Goal: Task Accomplishment & Management: Use online tool/utility

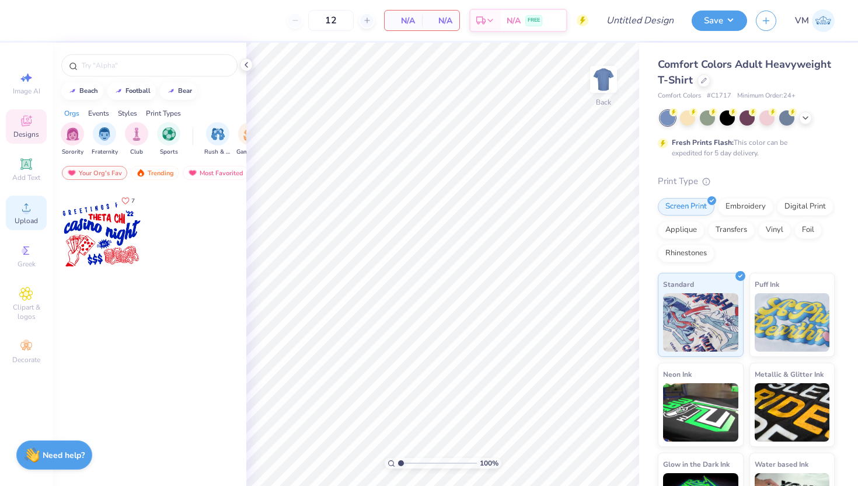
click at [27, 206] on icon at bounding box center [26, 207] width 14 height 14
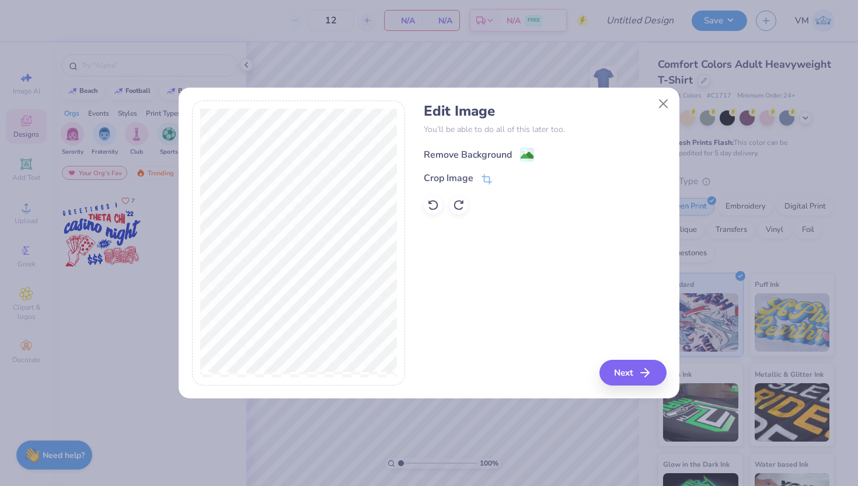
click at [526, 156] on image at bounding box center [527, 155] width 13 height 13
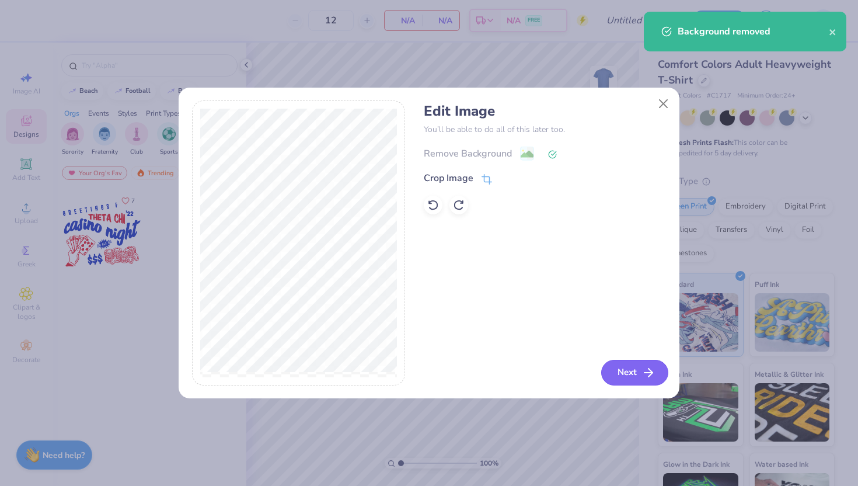
click at [640, 375] on button "Next" at bounding box center [634, 373] width 67 height 26
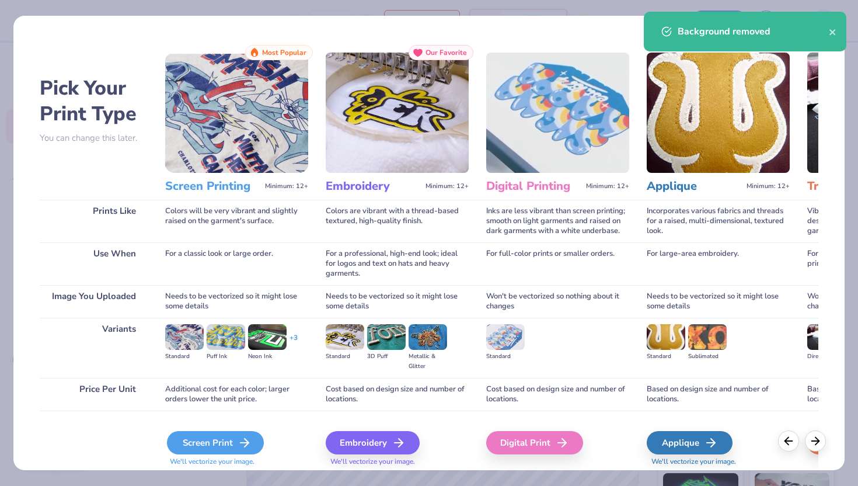
click at [208, 447] on div "Screen Print" at bounding box center [215, 442] width 97 height 23
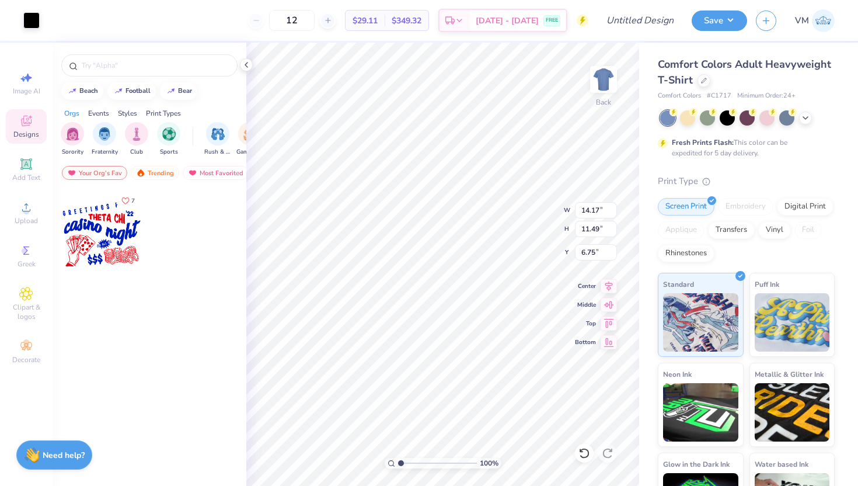
type input "3.00"
click at [609, 81] on img at bounding box center [603, 79] width 47 height 47
type input "14.14"
type input "11.47"
type input "14.03"
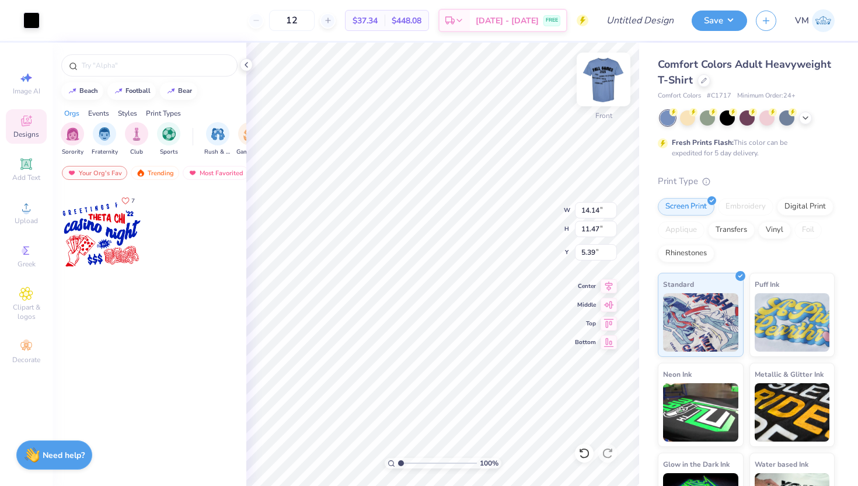
type input "11.38"
type input "5.48"
type input "13.26"
type input "10.76"
type input "3.57"
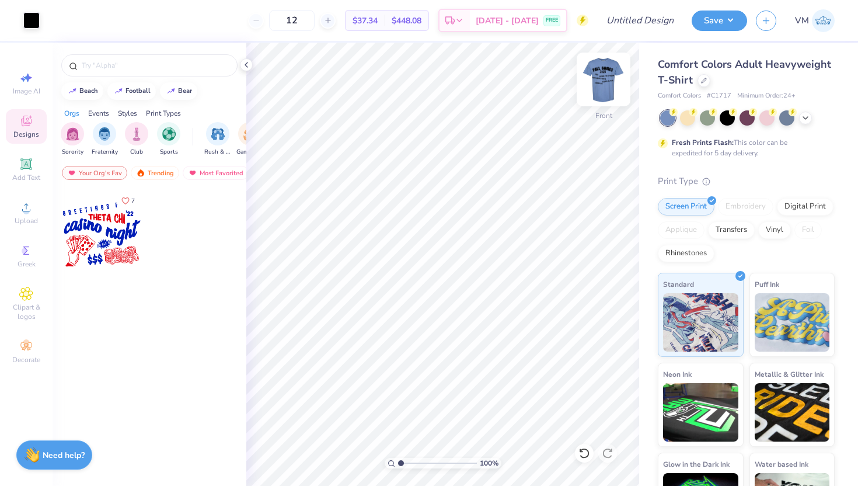
click at [600, 81] on img at bounding box center [603, 79] width 47 height 47
click at [601, 85] on img at bounding box center [603, 79] width 47 height 47
click at [601, 85] on img at bounding box center [603, 79] width 23 height 23
click at [20, 215] on div "Upload" at bounding box center [26, 213] width 41 height 34
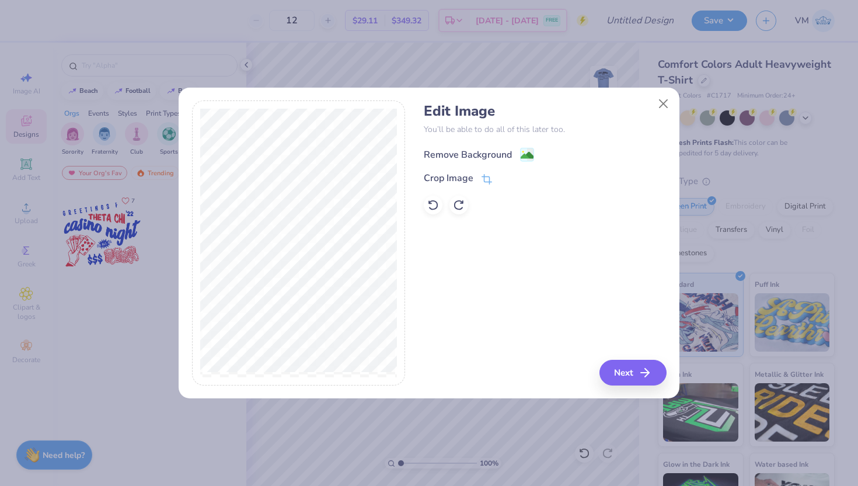
click at [519, 158] on div "Remove Background" at bounding box center [479, 154] width 110 height 15
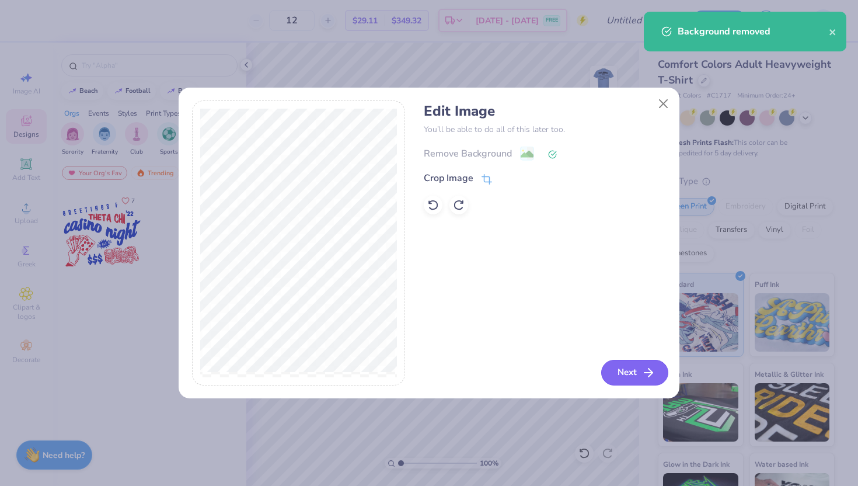
click at [635, 376] on button "Next" at bounding box center [634, 373] width 67 height 26
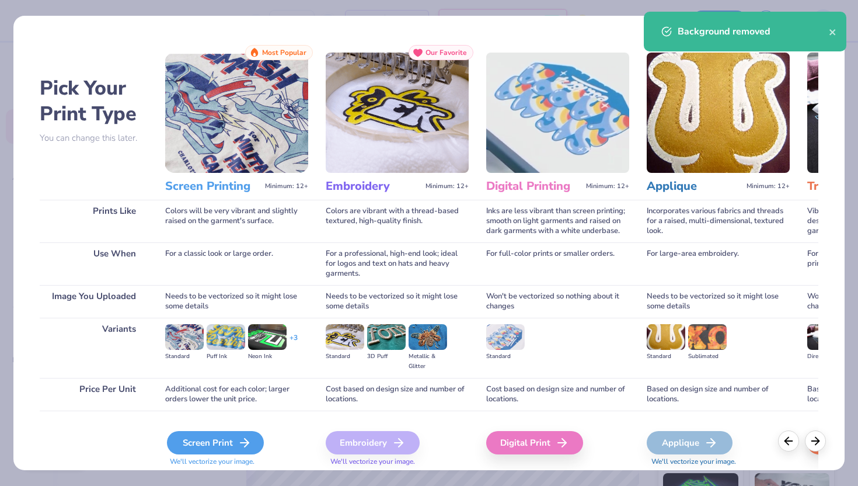
click at [221, 439] on div "Screen Print" at bounding box center [215, 442] width 97 height 23
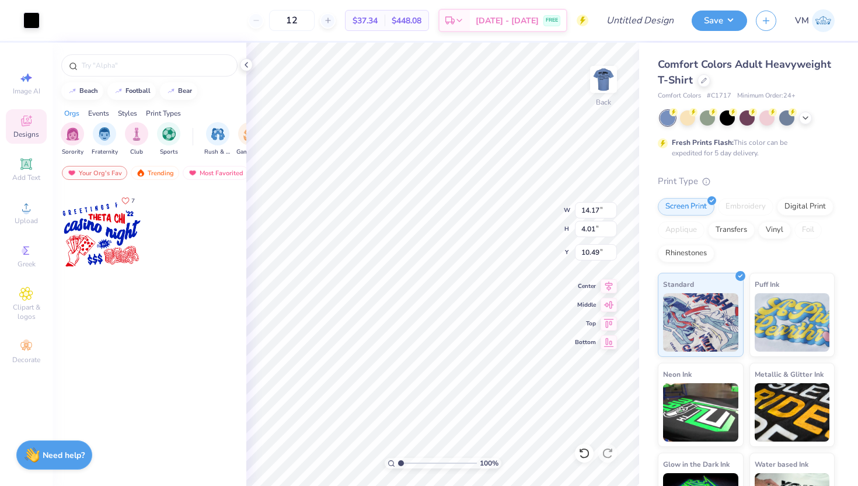
type input "4.92"
type input "1.39"
type input "3.82"
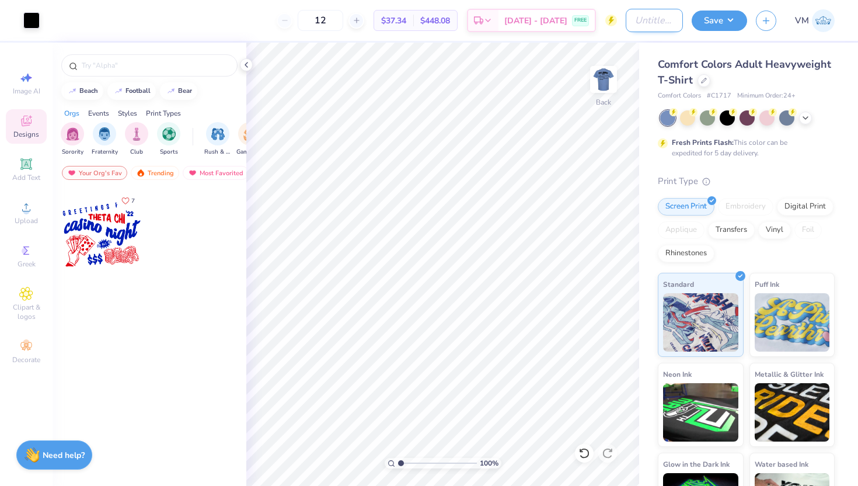
click at [637, 26] on input "Design Title" at bounding box center [654, 20] width 57 height 23
type input "PKT Greek Games Fall 2025"
click at [714, 25] on button "Save" at bounding box center [719, 19] width 55 height 20
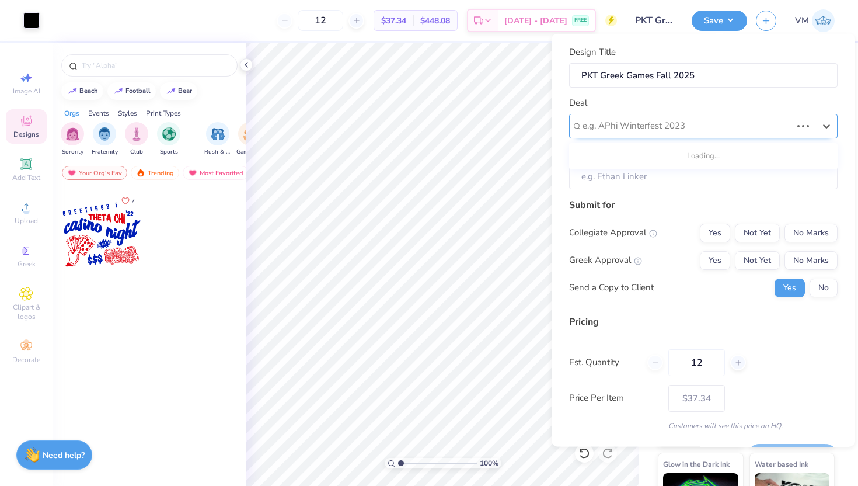
click at [658, 126] on div at bounding box center [686, 126] width 209 height 16
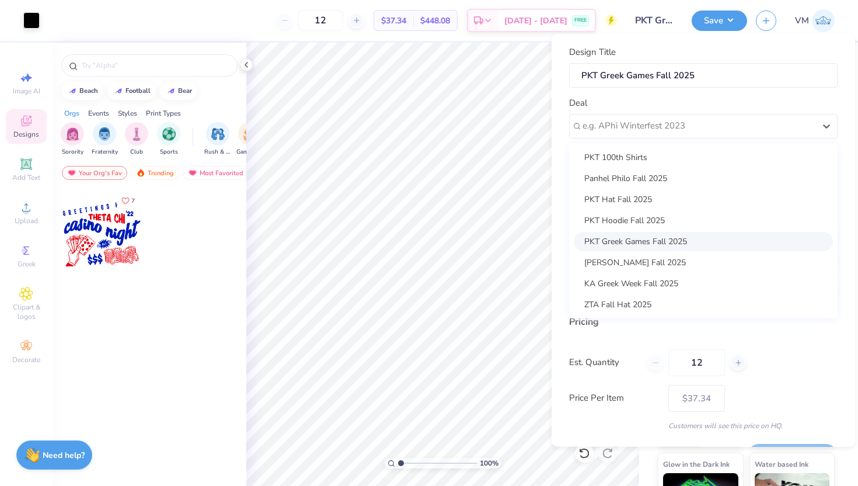
click at [626, 244] on div "PKT Greek Games Fall 2025" at bounding box center [703, 240] width 259 height 19
type input "Ethan Toebben"
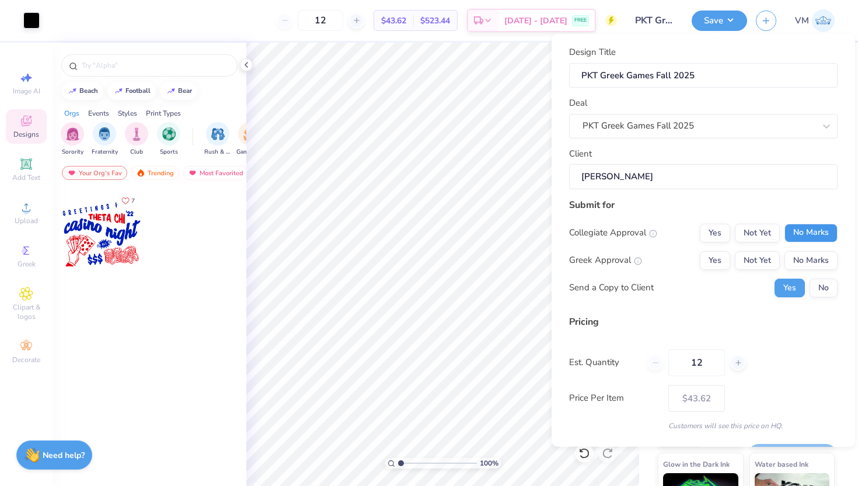
click at [808, 235] on button "No Marks" at bounding box center [810, 232] width 53 height 19
click at [716, 264] on button "Yes" at bounding box center [715, 259] width 30 height 19
type input "$43.62"
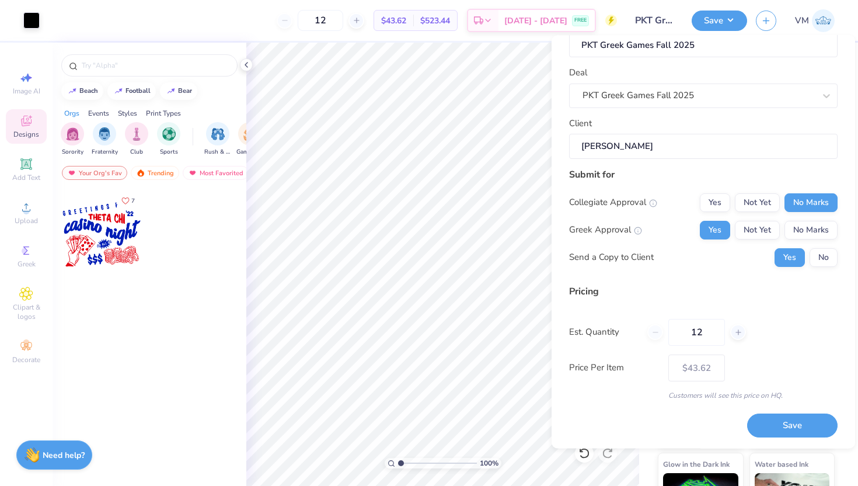
drag, startPoint x: 703, startPoint y: 334, endPoint x: 668, endPoint y: 334, distance: 35.6
click at [668, 334] on div "12" at bounding box center [696, 331] width 99 height 27
type input "50"
type input "$23.97"
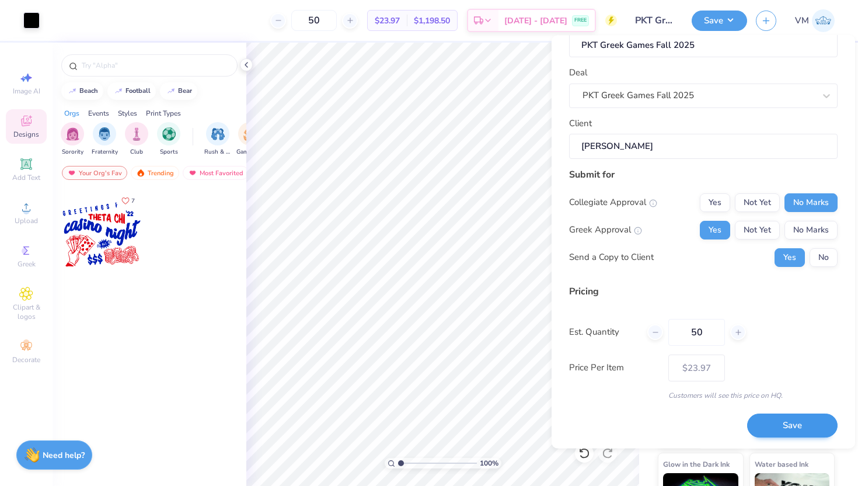
type input "50"
click at [796, 419] on button "Save" at bounding box center [792, 425] width 90 height 24
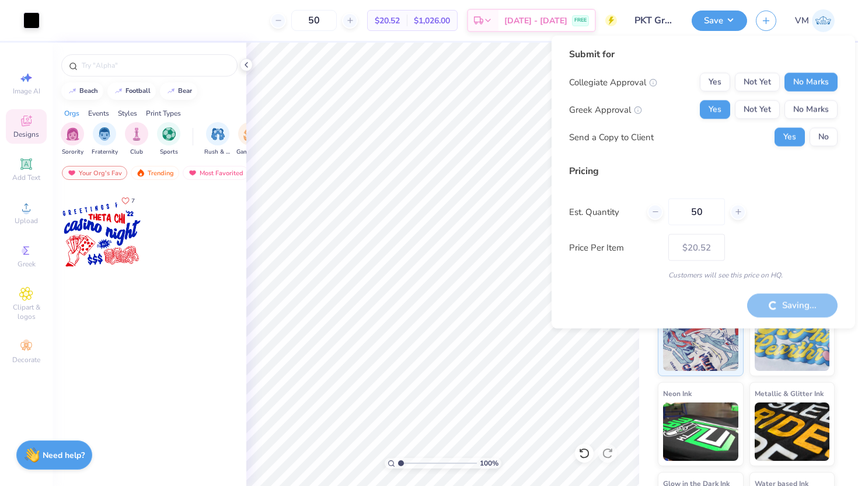
type input "– –"
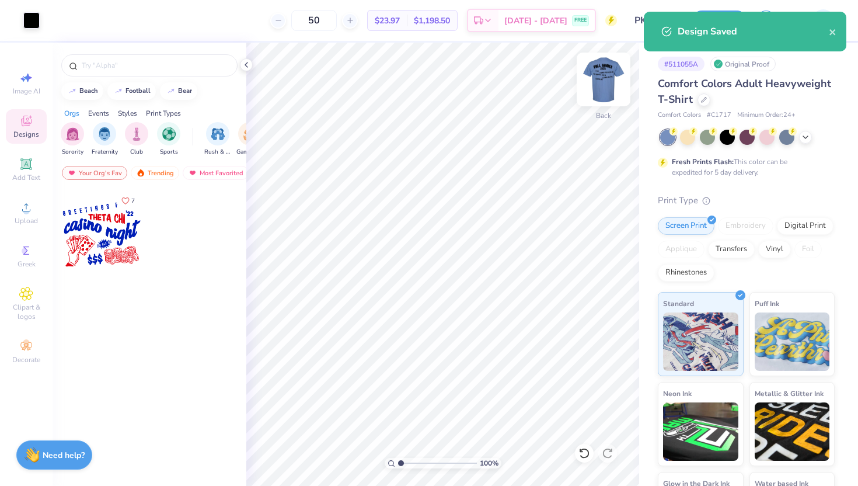
click at [602, 79] on img at bounding box center [603, 79] width 47 height 47
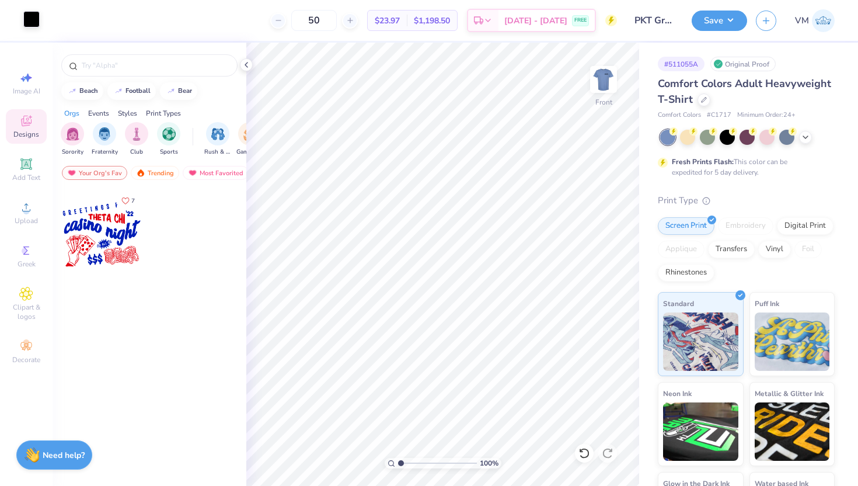
click at [27, 24] on div at bounding box center [31, 19] width 16 height 16
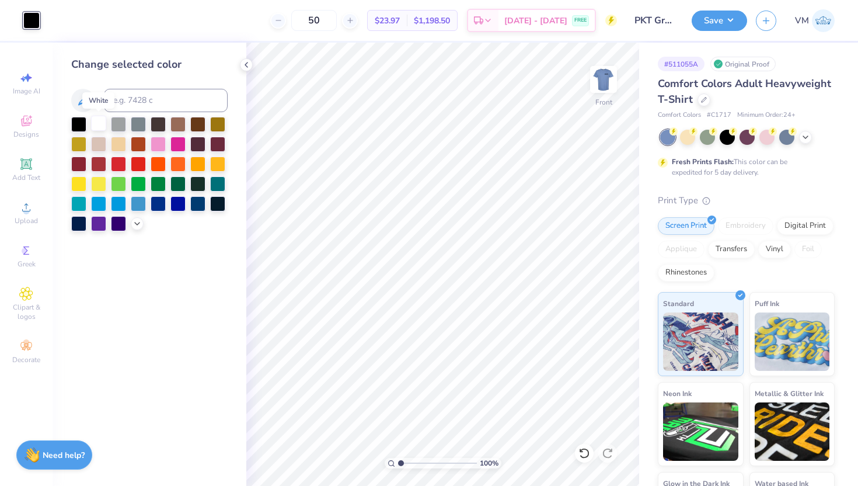
click at [96, 127] on div at bounding box center [98, 123] width 15 height 15
click at [603, 81] on img at bounding box center [603, 79] width 47 height 47
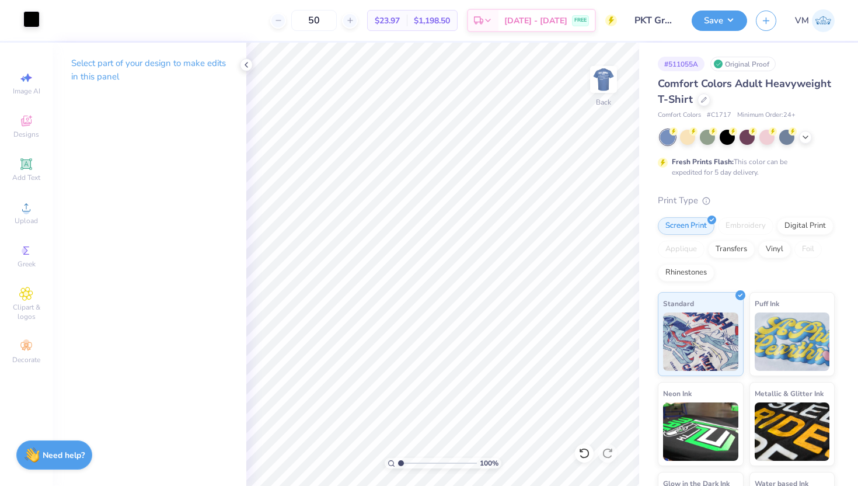
click at [33, 23] on div at bounding box center [31, 19] width 16 height 16
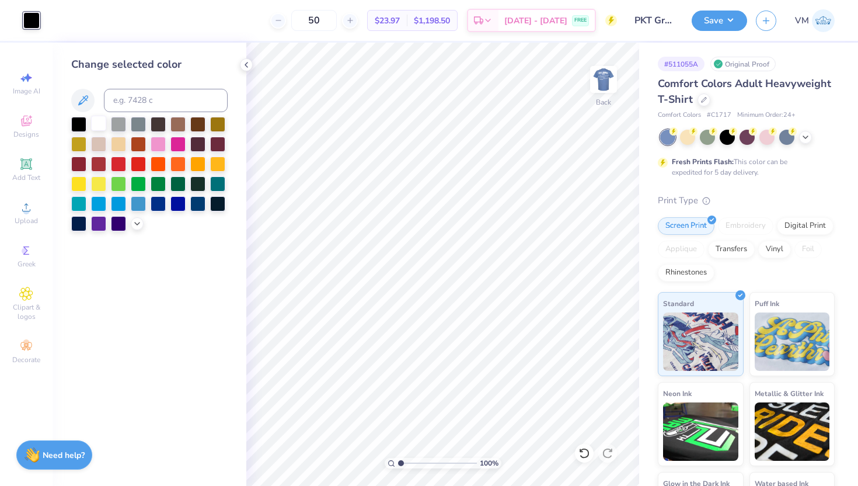
click at [97, 125] on div at bounding box center [98, 123] width 15 height 15
click at [807, 136] on icon at bounding box center [805, 135] width 9 height 9
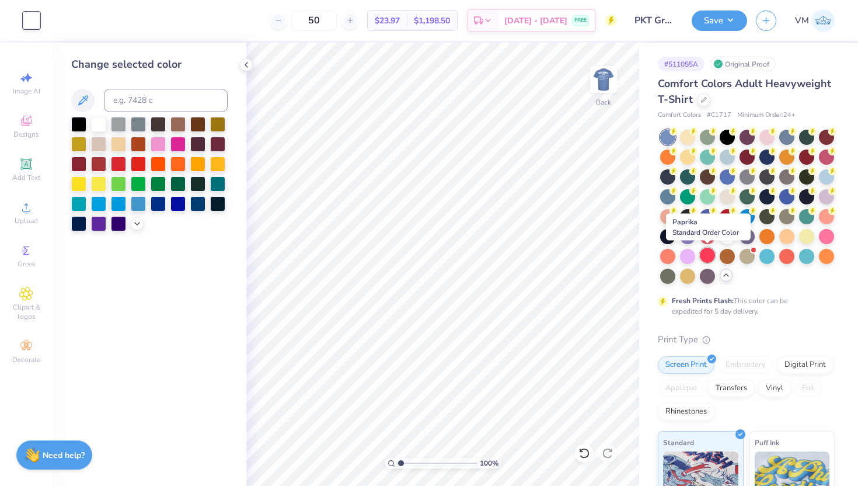
click at [703, 258] on div at bounding box center [707, 254] width 15 height 15
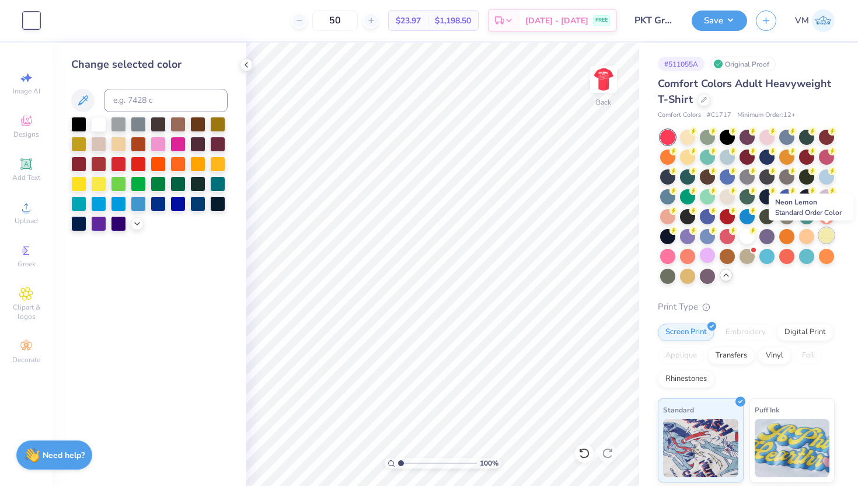
click at [830, 238] on div at bounding box center [826, 235] width 15 height 15
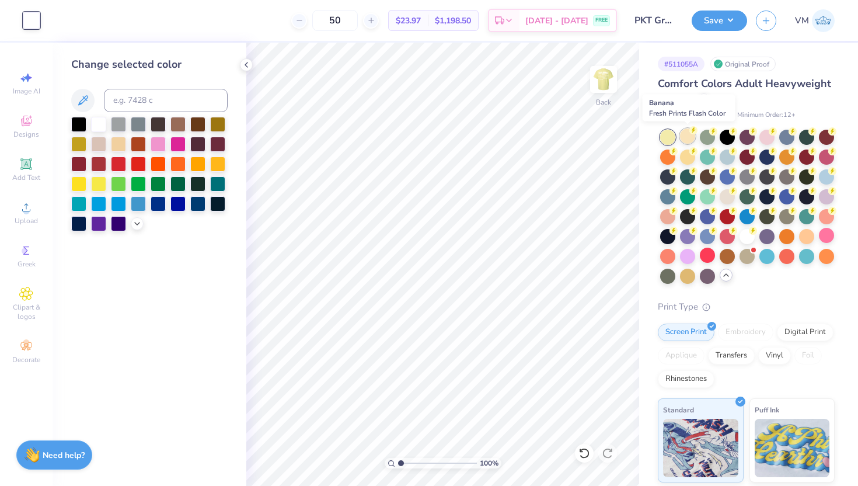
click at [685, 138] on div at bounding box center [687, 135] width 15 height 15
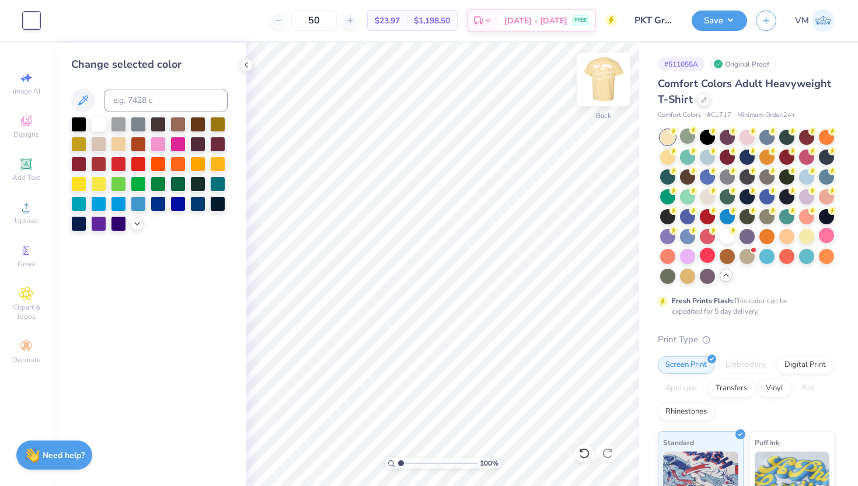
click at [604, 86] on img at bounding box center [603, 79] width 47 height 47
click at [601, 87] on img at bounding box center [603, 79] width 47 height 47
click at [181, 160] on div at bounding box center [177, 162] width 15 height 15
click at [595, 83] on img at bounding box center [603, 79] width 47 height 47
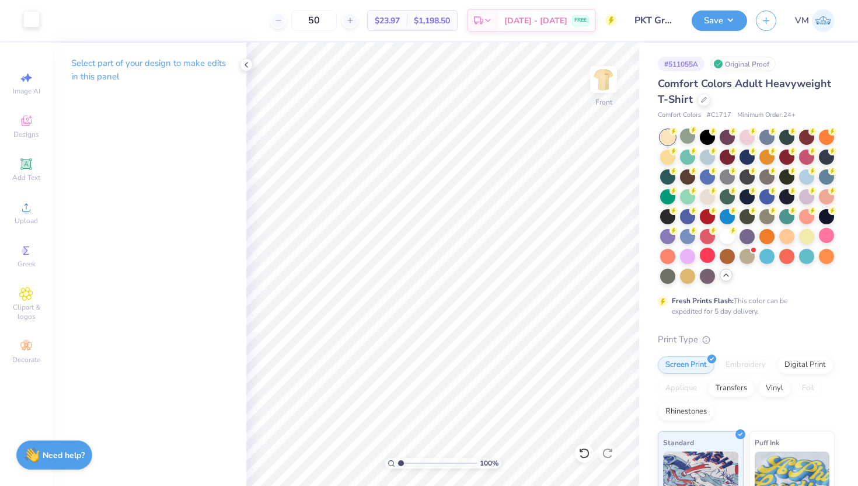
click at [37, 23] on div at bounding box center [31, 19] width 16 height 16
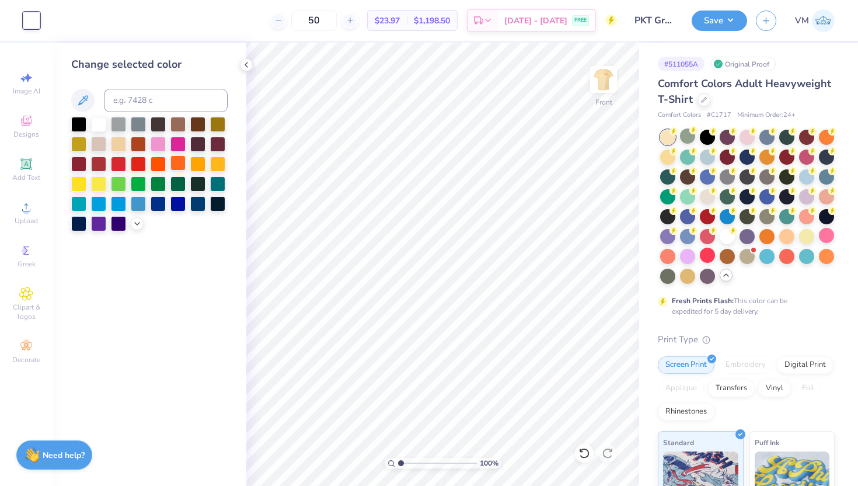
click at [183, 168] on div at bounding box center [177, 162] width 15 height 15
click at [716, 24] on button "Save" at bounding box center [719, 19] width 55 height 20
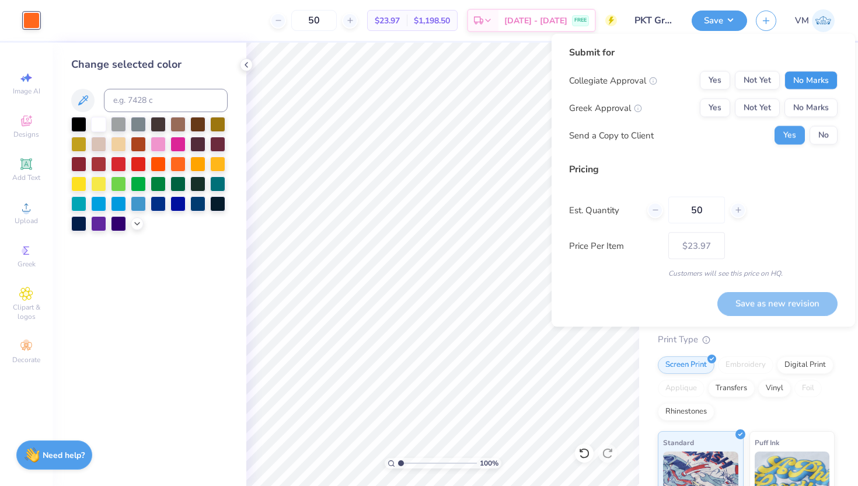
click at [806, 79] on button "No Marks" at bounding box center [810, 80] width 53 height 19
click at [706, 111] on button "Yes" at bounding box center [715, 108] width 30 height 19
click at [784, 302] on button "Save as new revision" at bounding box center [777, 303] width 120 height 24
type input "$23.97"
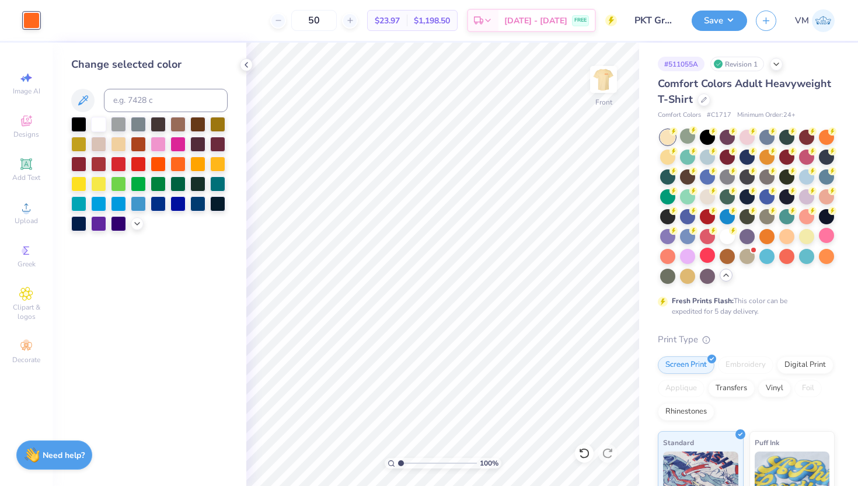
click at [833, 51] on div "Design Saved" at bounding box center [745, 71] width 203 height 40
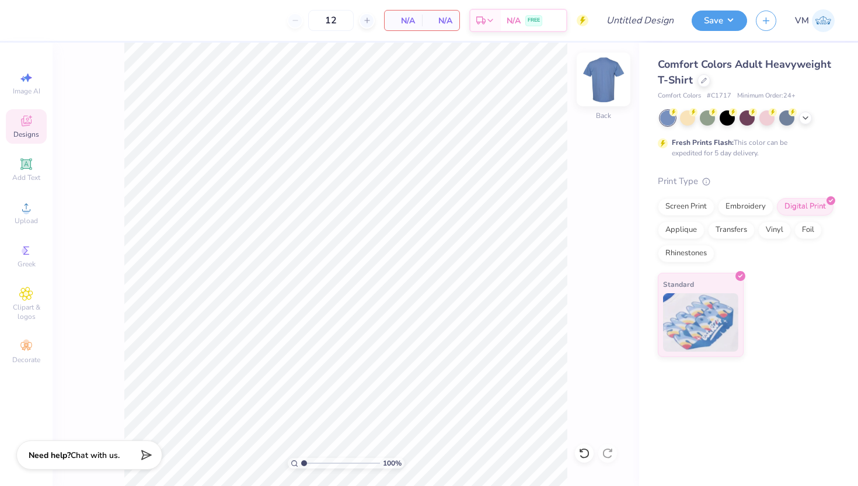
click at [602, 83] on img at bounding box center [603, 79] width 47 height 47
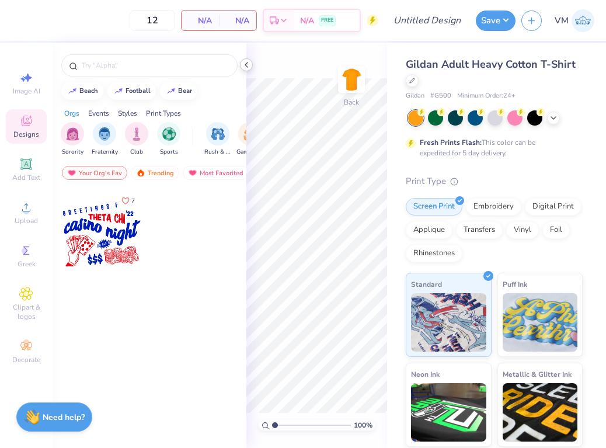
click at [245, 63] on icon at bounding box center [246, 64] width 9 height 9
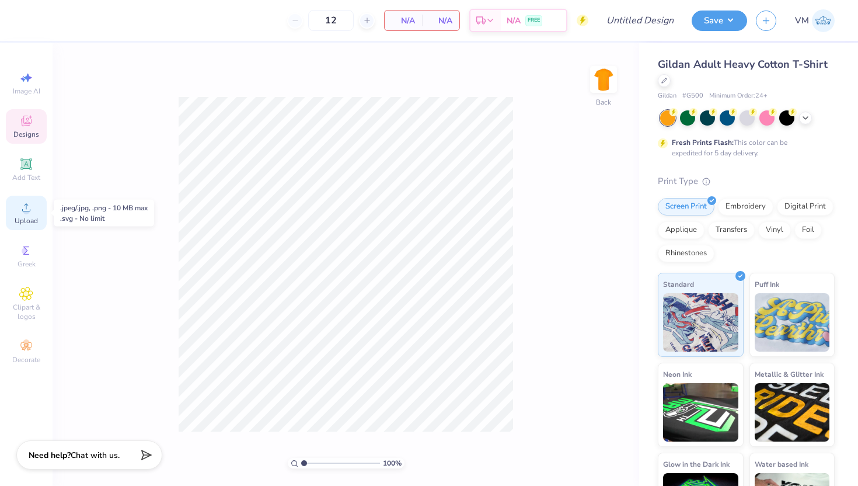
click at [33, 215] on div "Upload" at bounding box center [26, 213] width 41 height 34
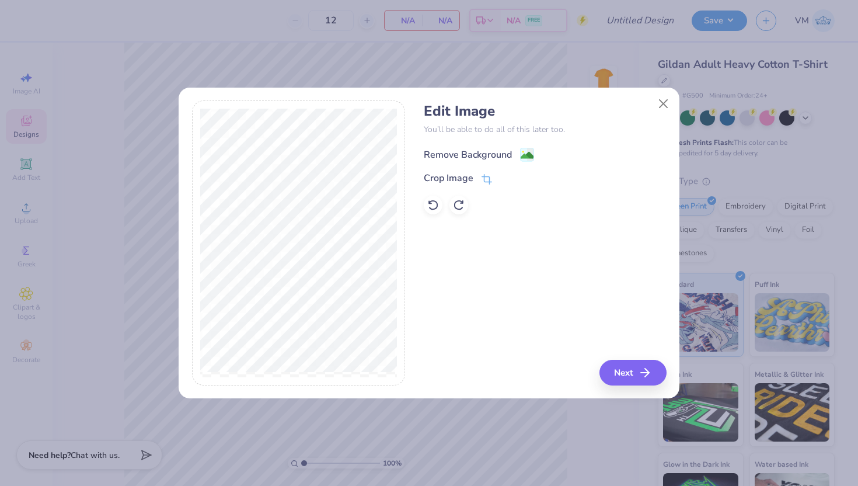
click at [509, 152] on div "Remove Background" at bounding box center [468, 155] width 88 height 14
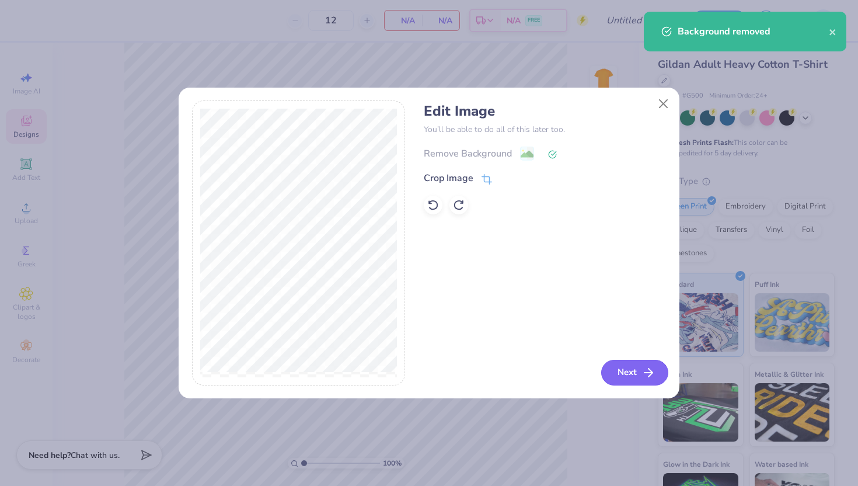
click at [605, 377] on button "Next" at bounding box center [634, 373] width 67 height 26
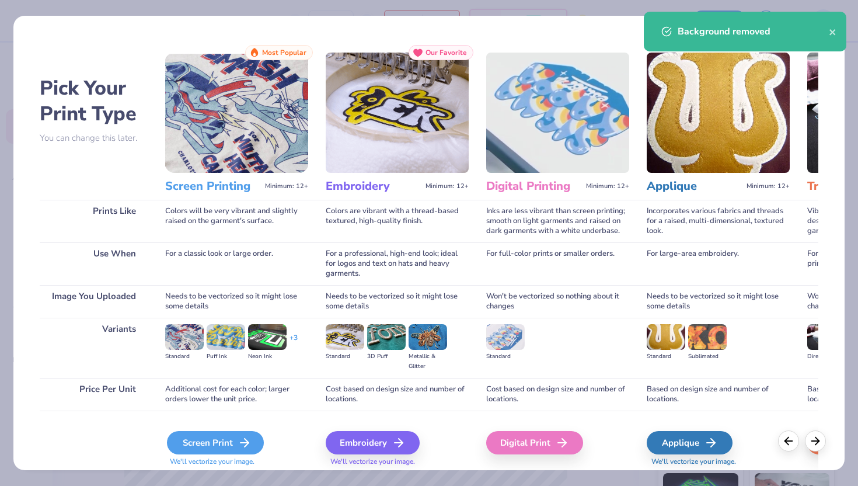
click at [242, 440] on icon at bounding box center [245, 442] width 14 height 14
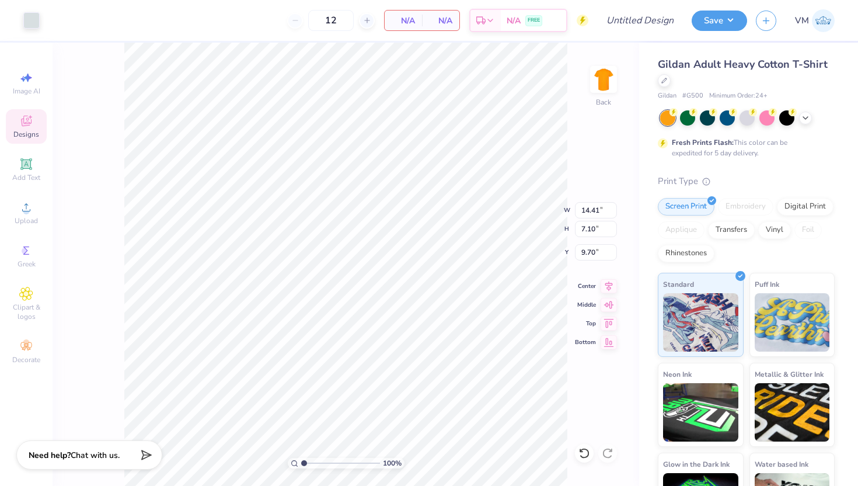
type input "11.41"
type input "5.62"
type input "5.30"
type input "5.43"
type input "9.13"
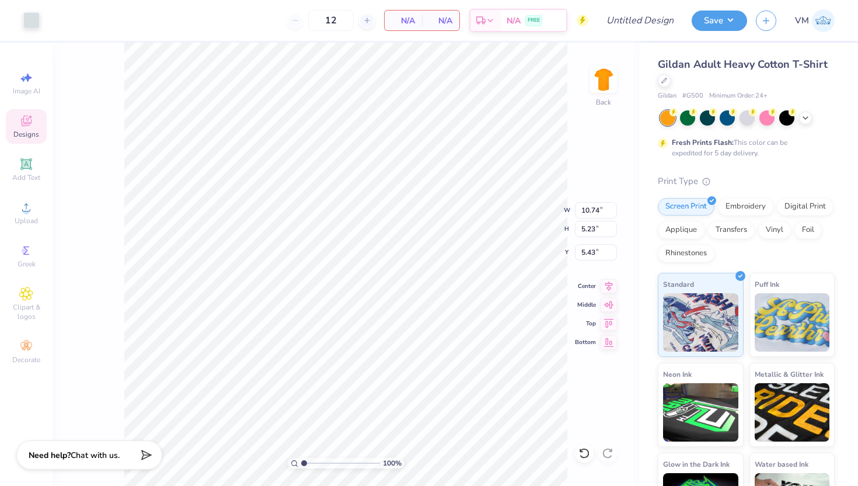
type input "4.45"
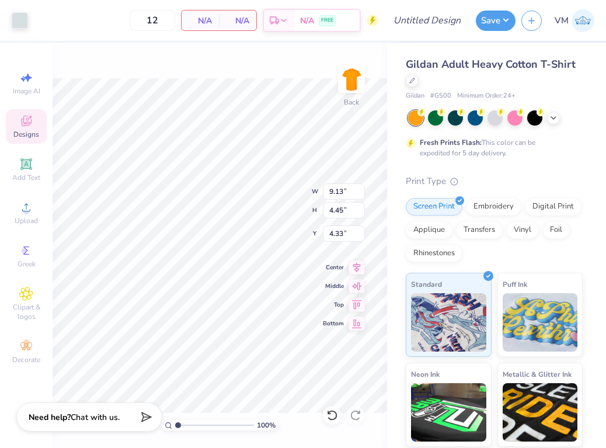
type input "3.00"
type input "9.86"
type input "4.80"
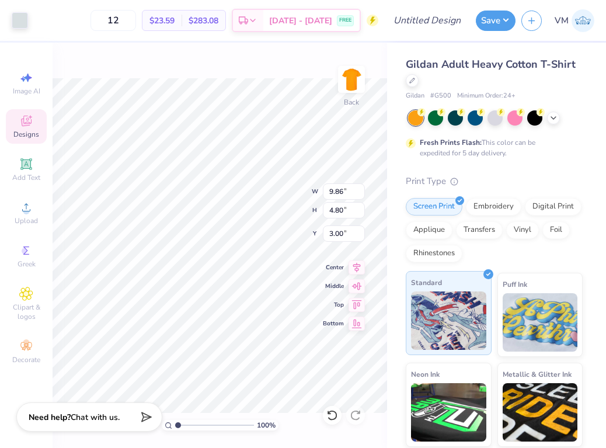
type input "10.00"
type input "4.87"
click at [20, 27] on div at bounding box center [20, 19] width 16 height 16
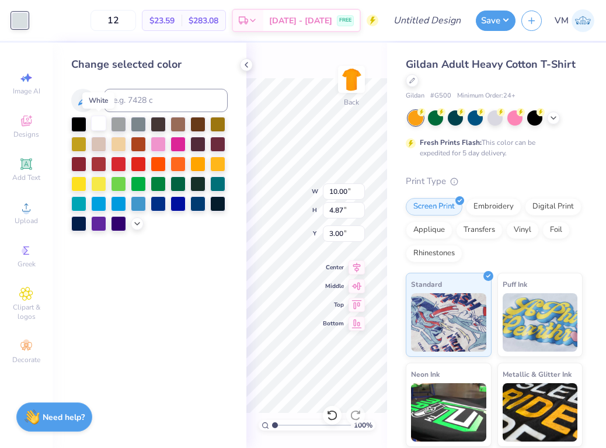
click at [97, 125] on div at bounding box center [98, 123] width 15 height 15
click at [132, 100] on input at bounding box center [166, 100] width 124 height 23
type input "7421"
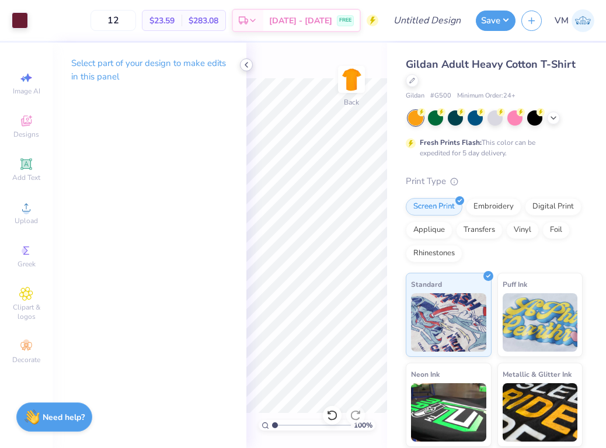
click at [247, 64] on icon at bounding box center [246, 64] width 9 height 9
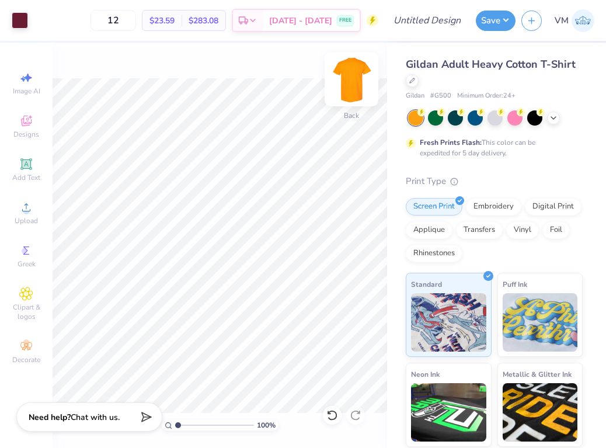
click at [349, 90] on img at bounding box center [351, 79] width 47 height 47
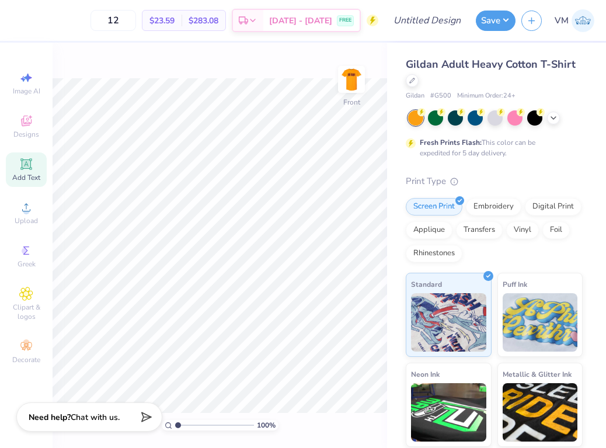
click at [30, 179] on span "Add Text" at bounding box center [26, 177] width 28 height 9
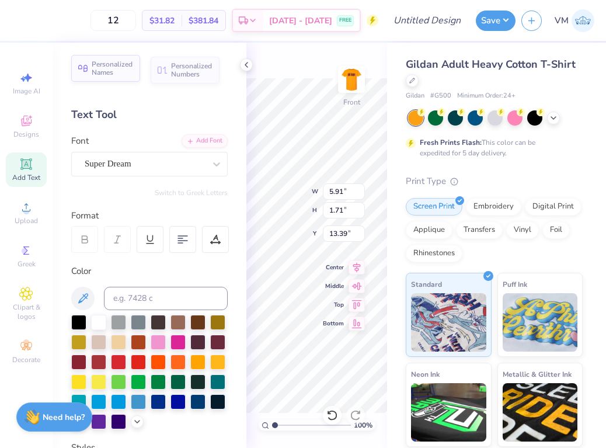
click at [106, 76] on span "Personalized Names" at bounding box center [112, 68] width 41 height 16
type input "12.43"
type input "2.00"
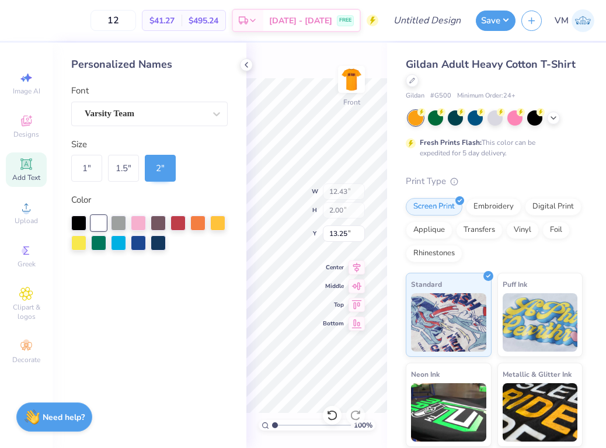
type input "4.63"
click at [176, 113] on div "Varsity Team" at bounding box center [144, 113] width 123 height 18
click at [147, 115] on div "Varsity Team" at bounding box center [144, 113] width 123 height 18
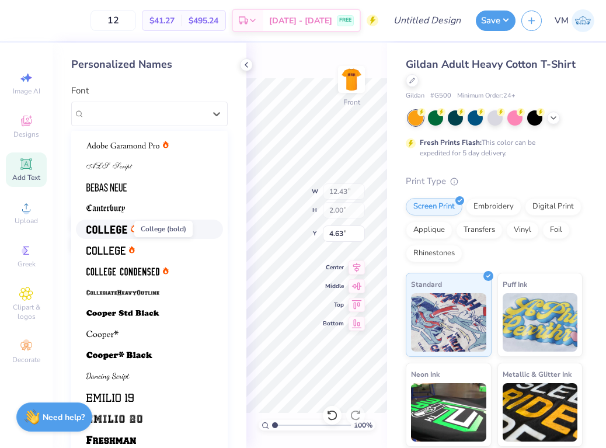
click at [113, 231] on img at bounding box center [106, 229] width 41 height 8
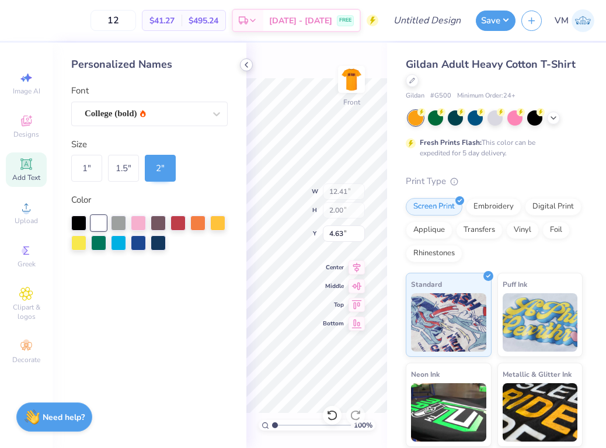
click at [249, 62] on icon at bounding box center [246, 64] width 9 height 9
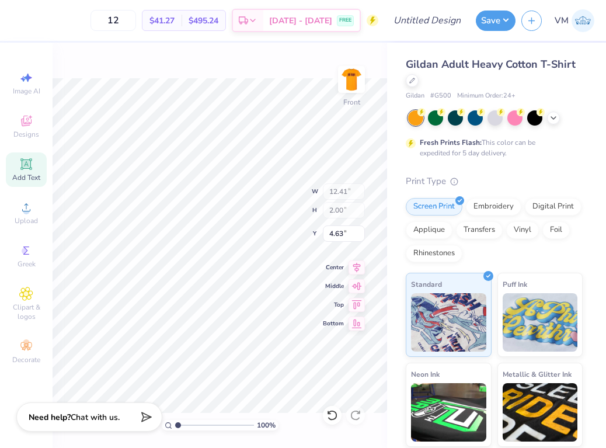
type input "5.91"
type input "1.71"
type input "13.39"
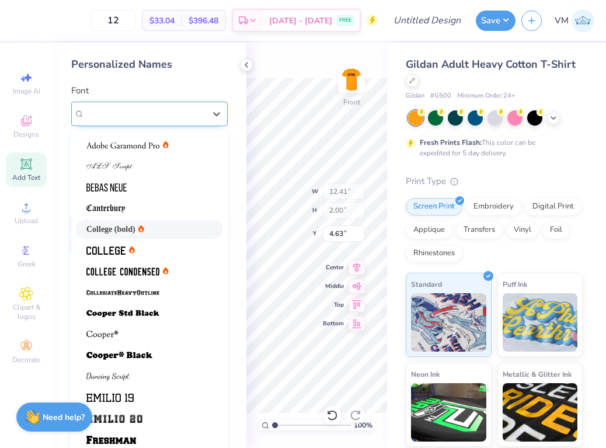
click at [203, 116] on div "College (bold)" at bounding box center [144, 113] width 123 height 18
click at [112, 182] on span at bounding box center [106, 187] width 40 height 12
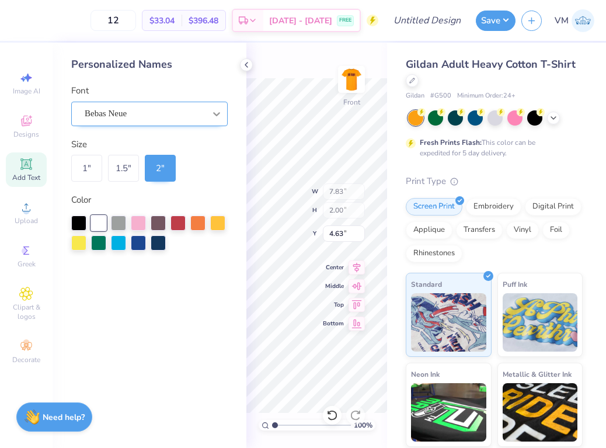
click at [219, 120] on div at bounding box center [216, 113] width 21 height 21
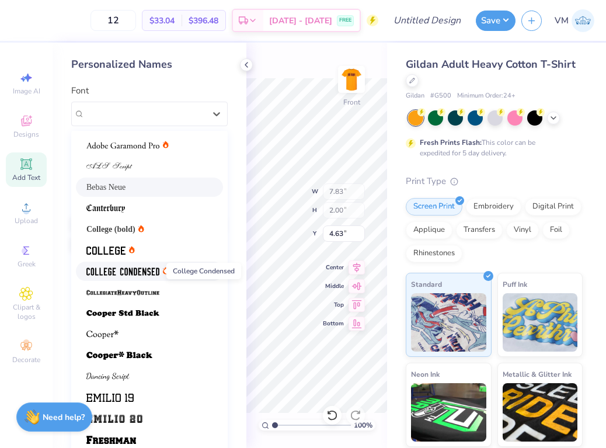
click at [135, 275] on span at bounding box center [122, 271] width 73 height 12
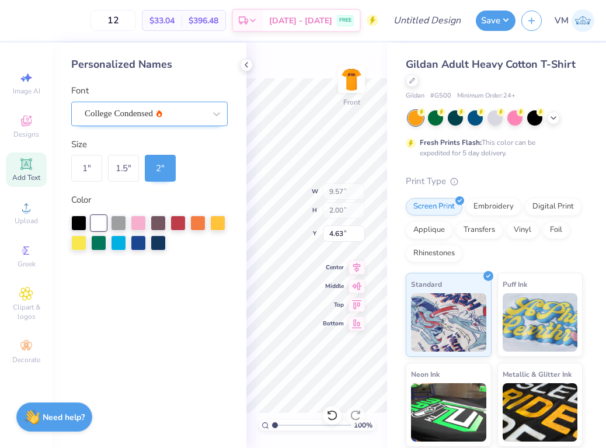
click at [205, 120] on div "College Condensed" at bounding box center [144, 113] width 123 height 18
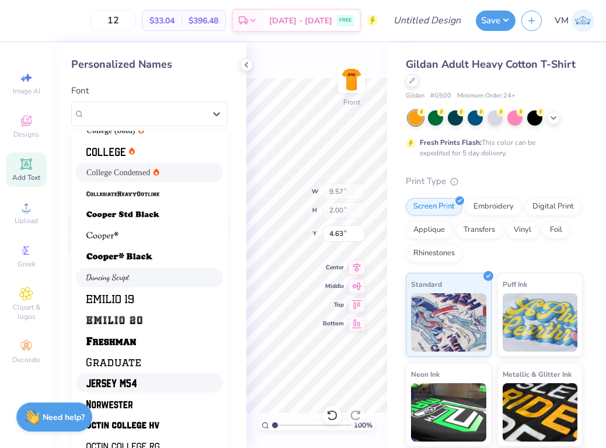
scroll to position [33, 0]
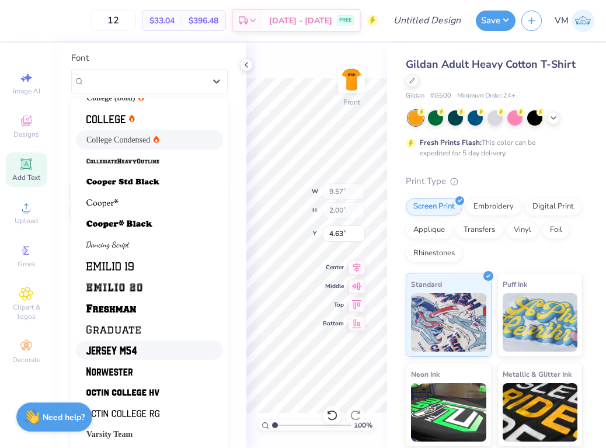
click at [127, 351] on img at bounding box center [111, 350] width 50 height 8
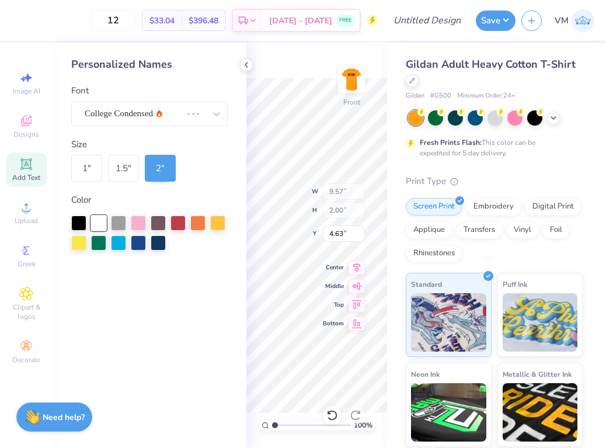
scroll to position [0, 0]
type input "9.01"
click at [23, 173] on span "Add Text" at bounding box center [26, 177] width 28 height 9
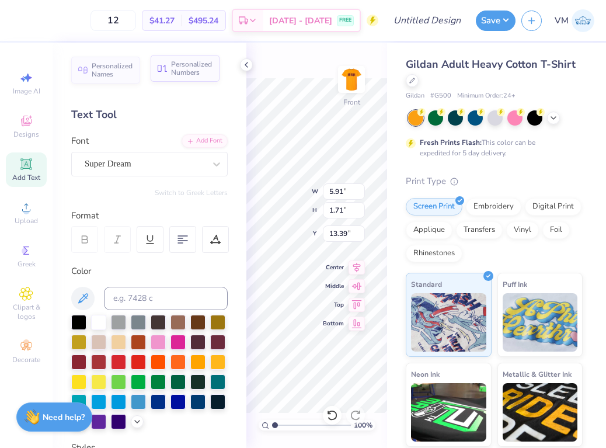
click at [200, 69] on span "Personalized Numbers" at bounding box center [191, 68] width 41 height 16
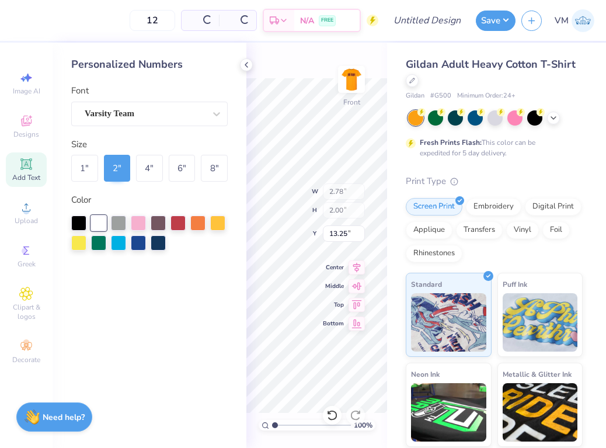
type input "2.78"
type input "2.00"
type input "13.25"
type input "5.91"
type input "1.71"
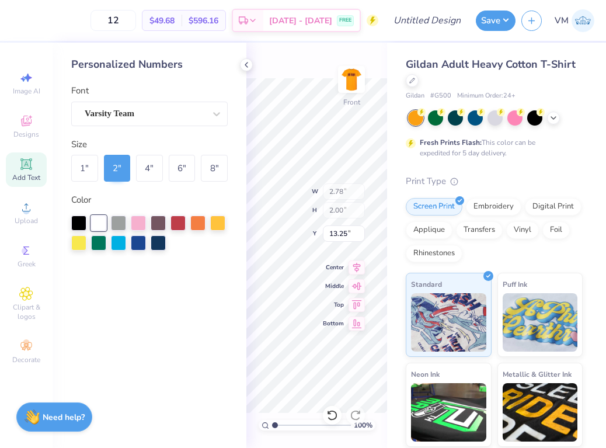
type input "13.39"
click at [212, 168] on div "8 "" at bounding box center [214, 168] width 27 height 27
type input "11.14"
type input "8.00"
type input "8.02"
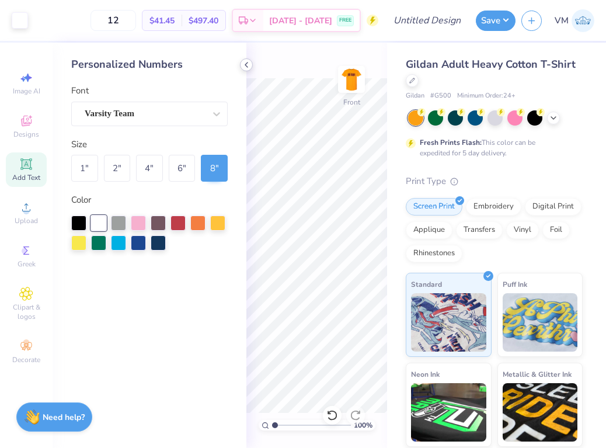
click at [247, 64] on icon at bounding box center [246, 64] width 9 height 9
click at [244, 207] on div "12 $41.45 Per Item $497.40 Total Est. Delivery Sep 9 - 12 FREE Design Title Sav…" at bounding box center [303, 224] width 606 height 448
click at [244, 72] on div "Personalized Numbers Font Varsity Team Size 1 " 2 " 4 " 6 " 8 " Color" at bounding box center [150, 245] width 194 height 405
click at [245, 61] on icon at bounding box center [246, 64] width 9 height 9
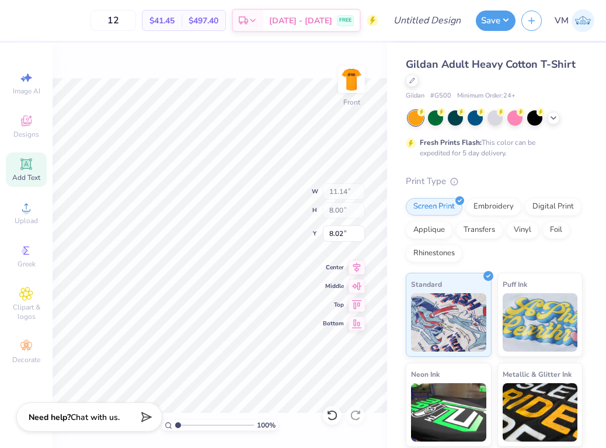
click at [293, 74] on div "100 % Front W 11.14 11.14 " H 8.00 8.00 " Y 8.02 8.02 " Center Middle Top Bottom" at bounding box center [220, 245] width 334 height 405
click at [22, 24] on div at bounding box center [20, 19] width 16 height 16
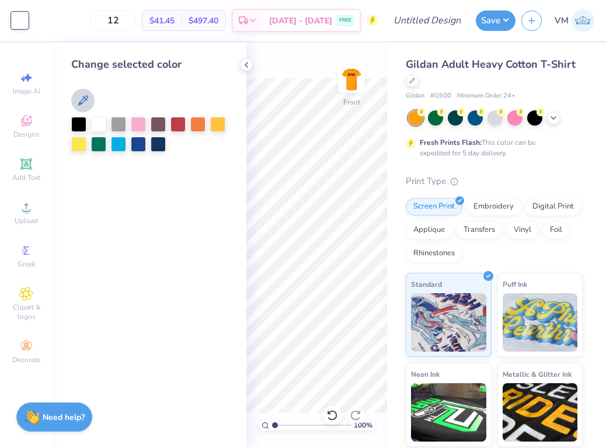
click at [88, 99] on icon at bounding box center [83, 100] width 14 height 14
click at [78, 96] on icon at bounding box center [83, 100] width 14 height 14
click at [83, 103] on icon at bounding box center [83, 100] width 14 height 14
click at [82, 98] on icon at bounding box center [83, 100] width 14 height 14
click at [247, 67] on icon at bounding box center [246, 64] width 9 height 9
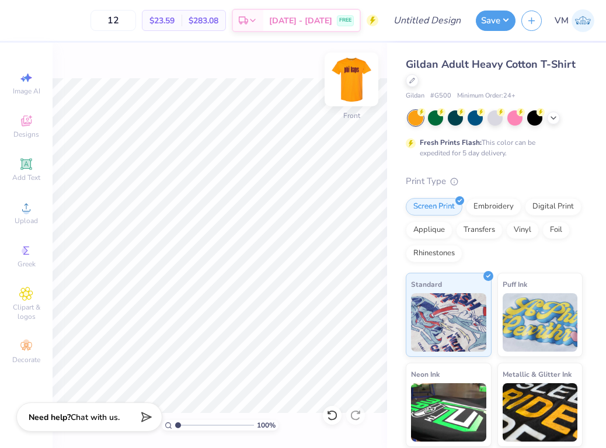
click at [357, 82] on img at bounding box center [351, 79] width 47 height 47
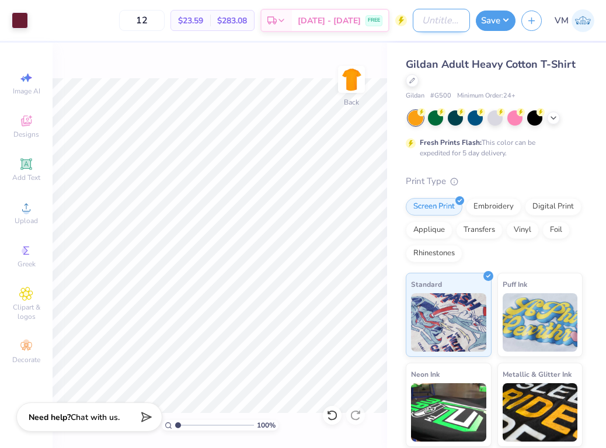
click at [442, 30] on input "Design Title" at bounding box center [441, 20] width 57 height 23
type input "PKT IM Shirt Fall 2025"
click at [505, 20] on button "Save" at bounding box center [496, 19] width 40 height 20
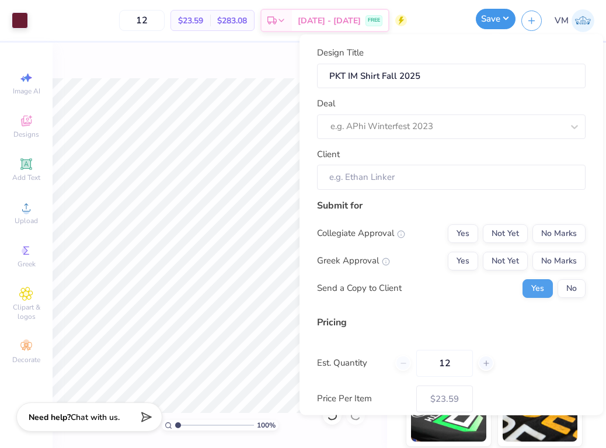
scroll to position [0, 0]
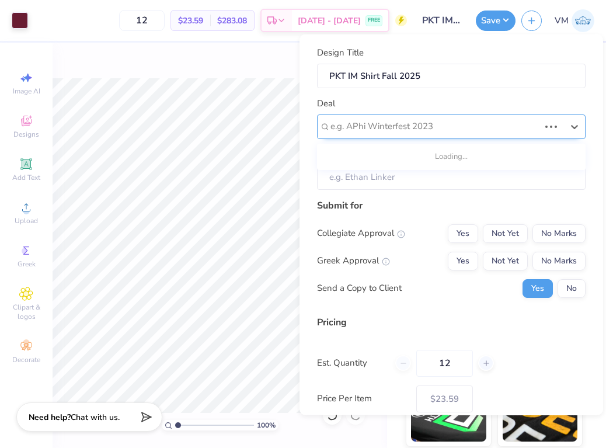
click at [448, 125] on div at bounding box center [434, 126] width 209 height 16
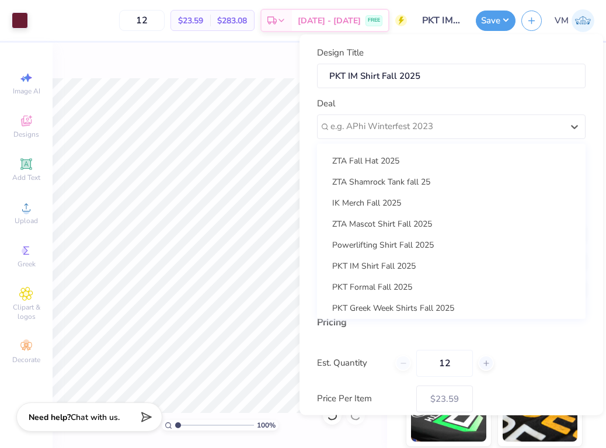
scroll to position [148, 0]
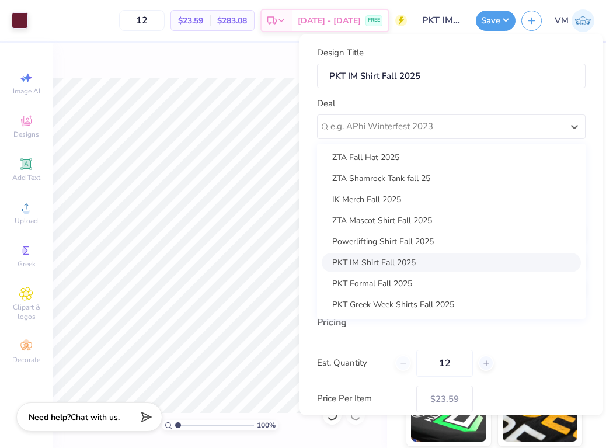
click at [400, 258] on div "PKT IM Shirt Fall 2025" at bounding box center [451, 261] width 259 height 19
type input "Ethan Toebben"
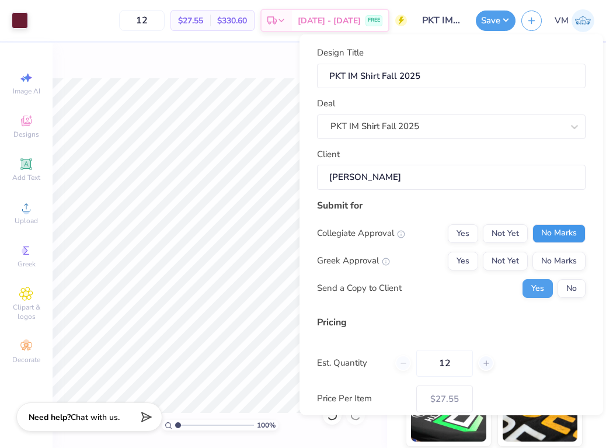
click at [568, 228] on button "No Marks" at bounding box center [558, 233] width 53 height 19
click at [468, 260] on button "Yes" at bounding box center [463, 260] width 30 height 19
type input "$27.55"
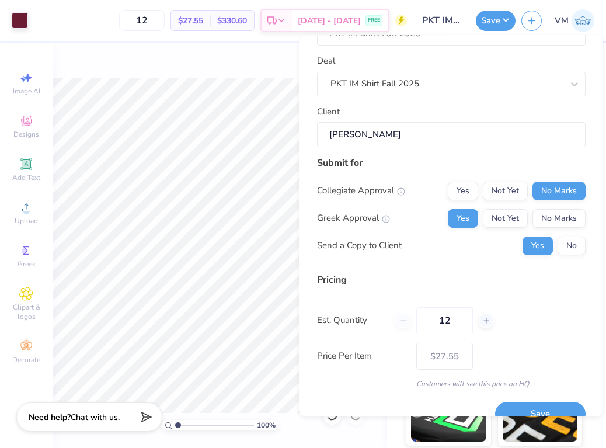
scroll to position [60, 0]
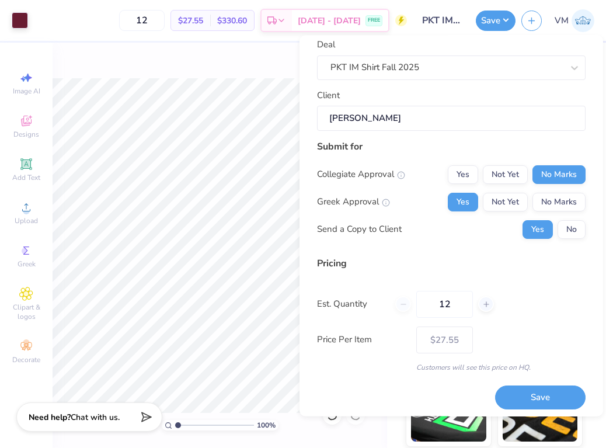
drag, startPoint x: 461, startPoint y: 309, endPoint x: 413, endPoint y: 309, distance: 47.3
click at [413, 309] on div "12" at bounding box center [444, 304] width 99 height 27
type input "48"
type input "$13.80"
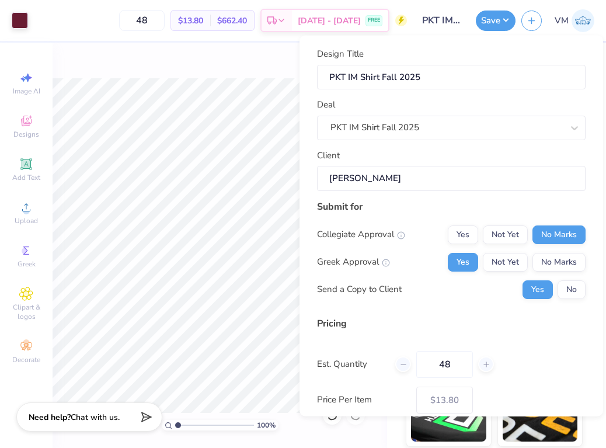
scroll to position [64, 0]
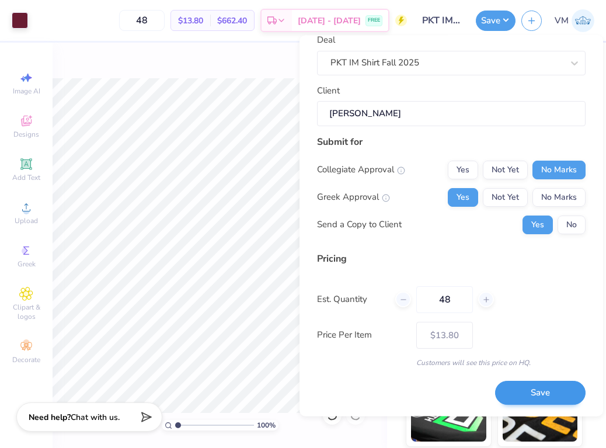
type input "48"
click at [544, 402] on button "Save" at bounding box center [540, 393] width 90 height 24
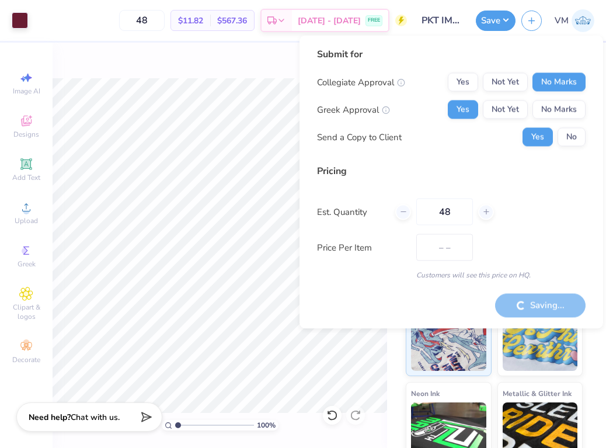
type input "$13.80"
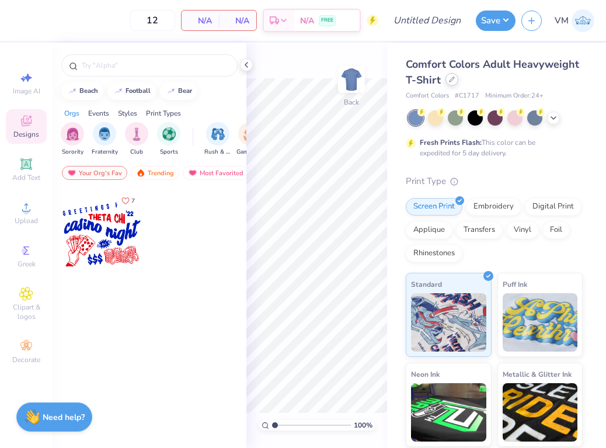
click at [451, 78] on icon at bounding box center [452, 79] width 6 height 6
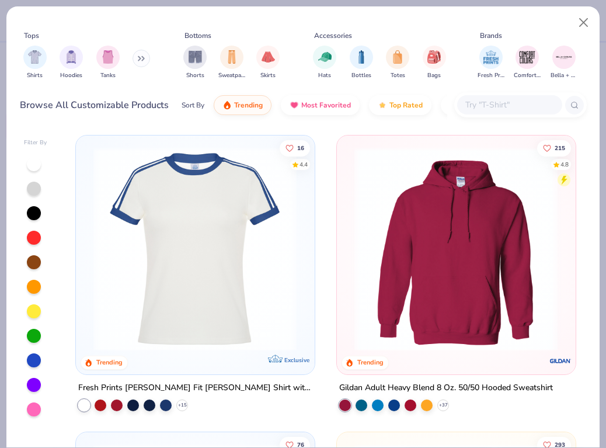
click at [498, 105] on input "text" at bounding box center [509, 104] width 90 height 13
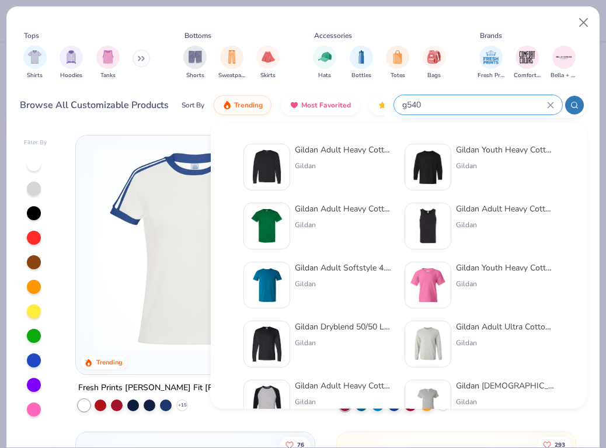
type input "g540"
click at [352, 147] on div "Gildan Adult Heavy Cotton 5.3 Oz. Long-Sleeve T-Shirt" at bounding box center [344, 150] width 98 height 12
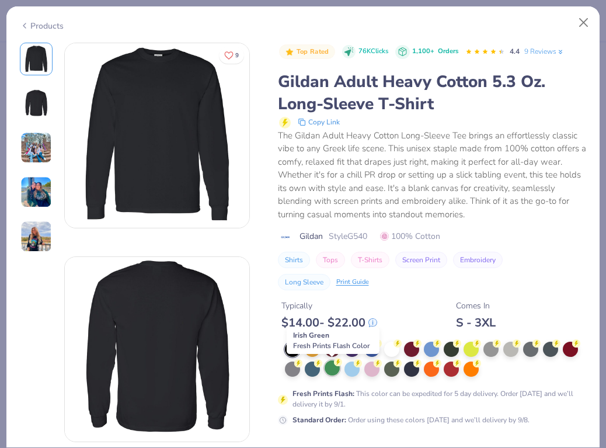
click at [336, 371] on div at bounding box center [332, 367] width 15 height 15
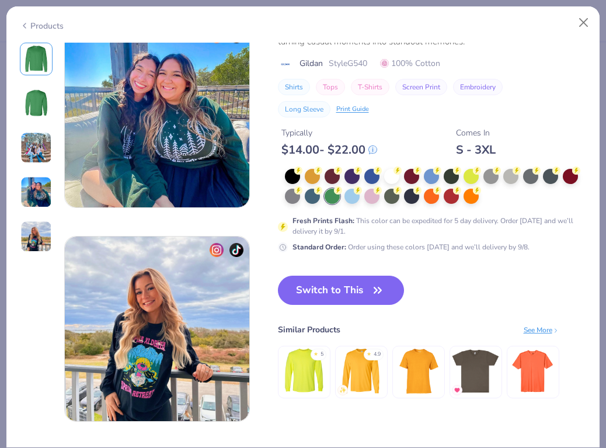
scroll to position [675, 0]
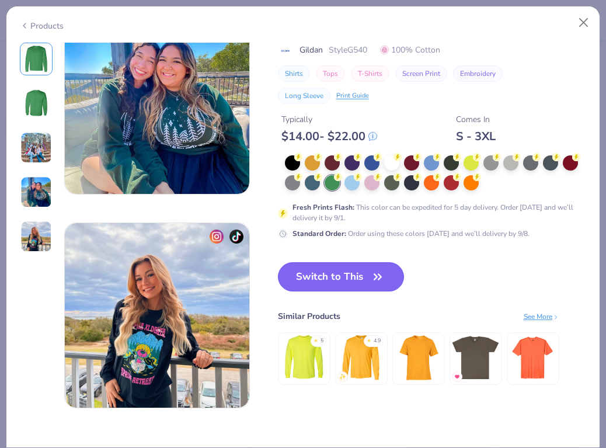
click at [368, 272] on button "Switch to This" at bounding box center [341, 276] width 127 height 29
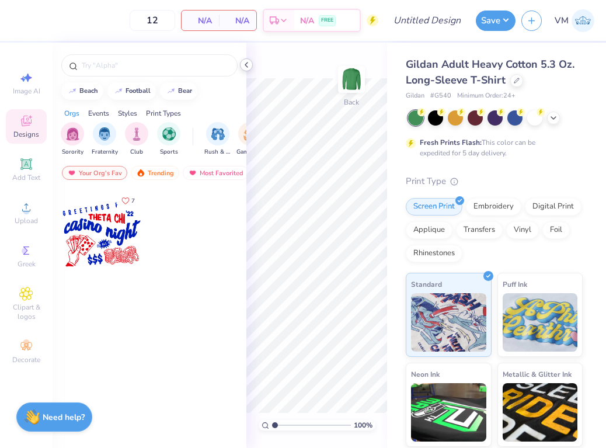
click at [247, 65] on icon at bounding box center [246, 64] width 9 height 9
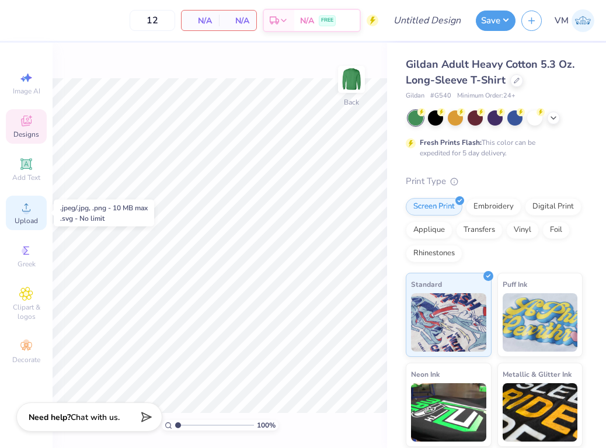
click at [25, 218] on span "Upload" at bounding box center [26, 220] width 23 height 9
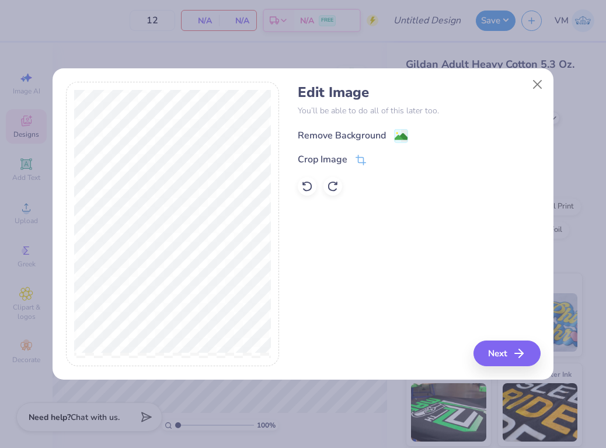
click at [398, 134] on image at bounding box center [401, 136] width 13 height 13
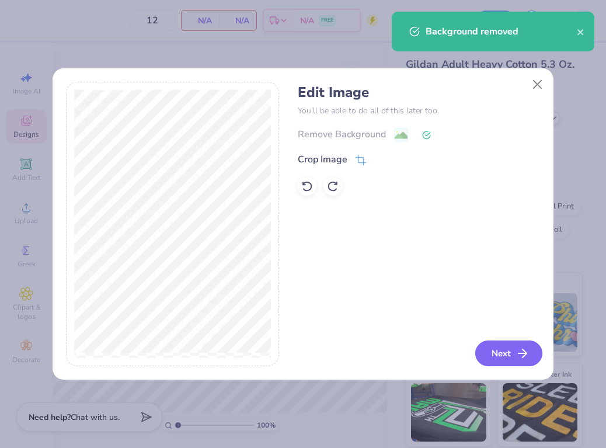
click at [495, 358] on button "Next" at bounding box center [508, 353] width 67 height 26
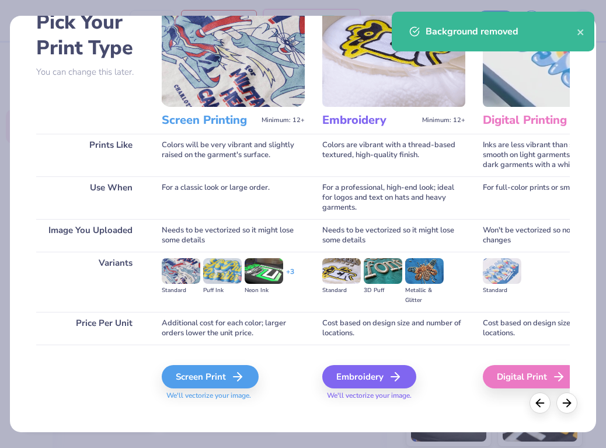
scroll to position [76, 0]
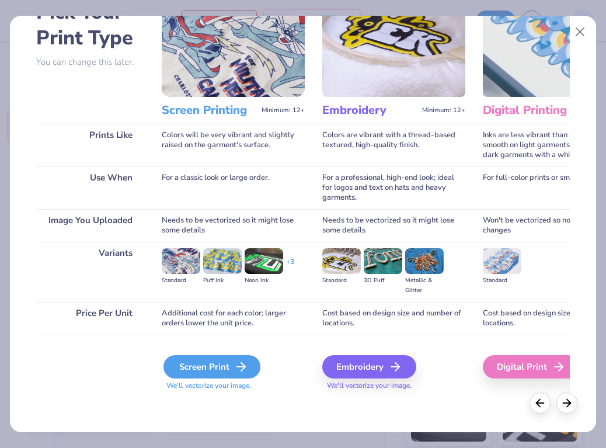
click at [217, 361] on div "Screen Print" at bounding box center [211, 366] width 97 height 23
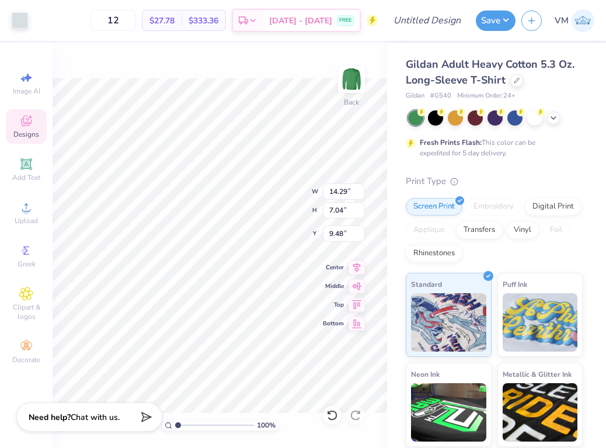
type input "10.00"
type input "4.93"
type input "3.00"
click at [19, 22] on div at bounding box center [20, 19] width 16 height 16
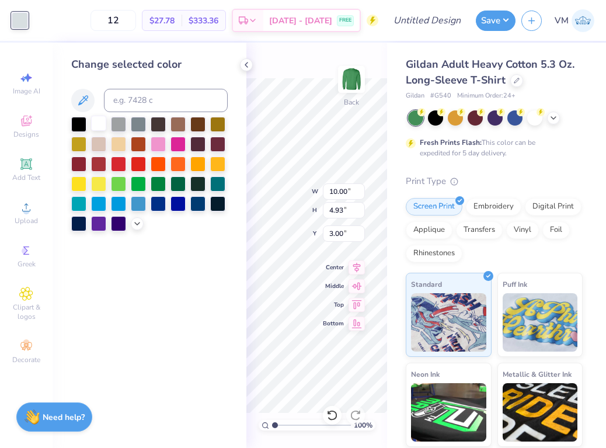
click at [96, 128] on div at bounding box center [98, 123] width 15 height 15
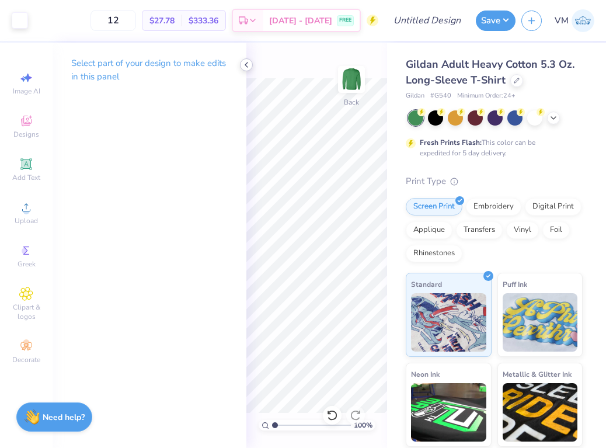
click at [246, 68] on icon at bounding box center [246, 64] width 9 height 9
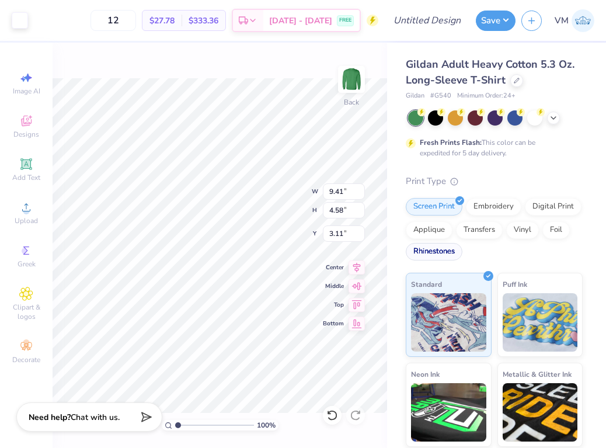
type input "3.00"
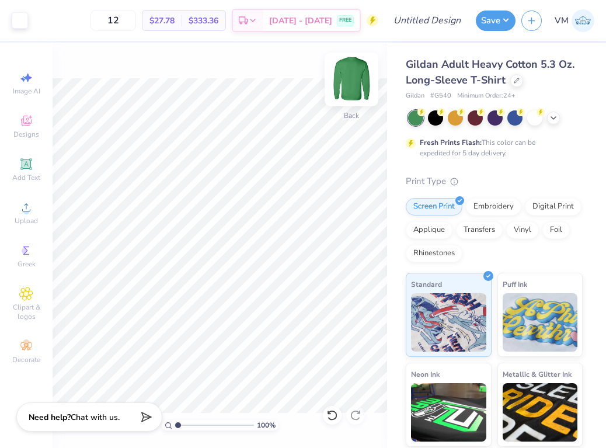
click at [354, 81] on img at bounding box center [351, 79] width 47 height 47
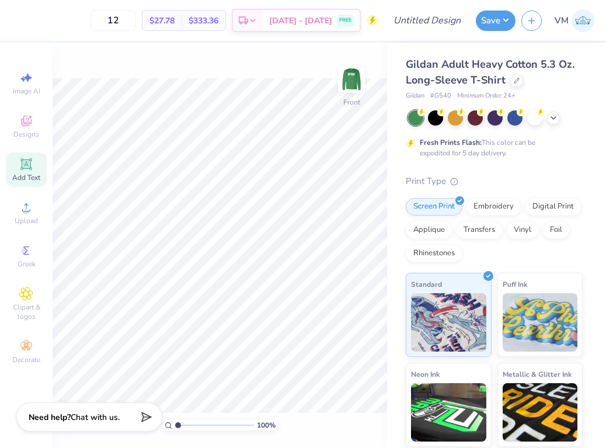
click at [27, 163] on icon at bounding box center [25, 163] width 11 height 11
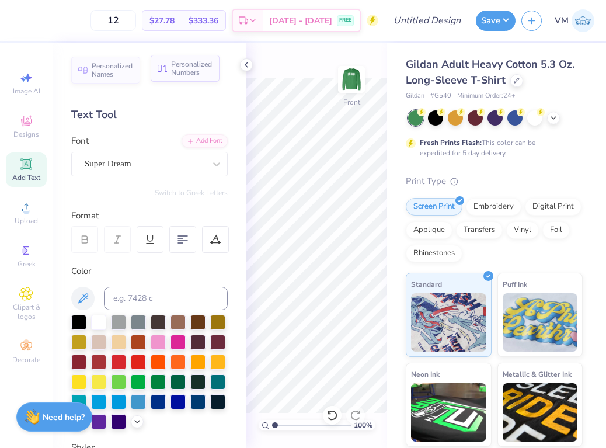
click at [182, 81] on div "Personalized Numbers" at bounding box center [185, 68] width 69 height 27
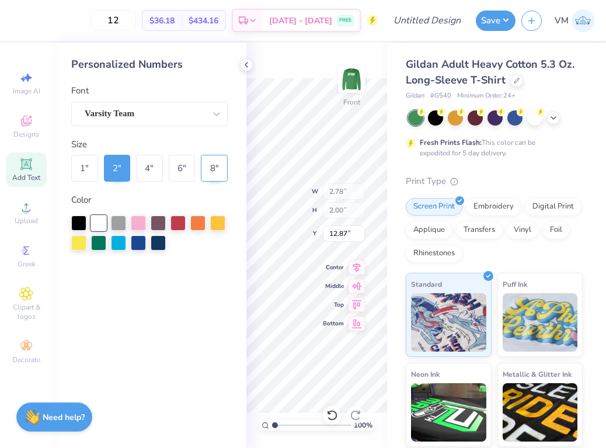
click at [217, 172] on div "8 "" at bounding box center [214, 168] width 27 height 27
type input "11.14"
type input "8.00"
type input "9.88"
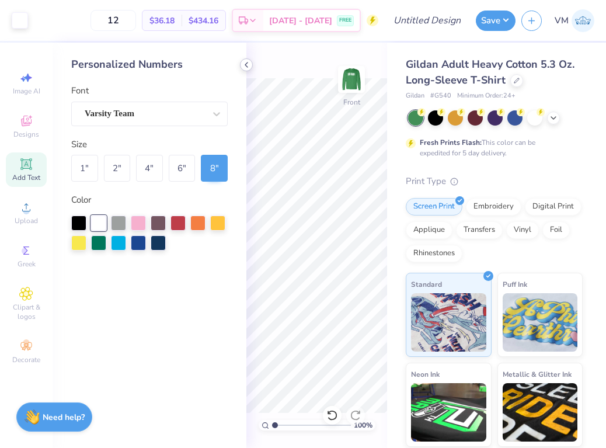
click at [247, 68] on icon at bounding box center [246, 64] width 9 height 9
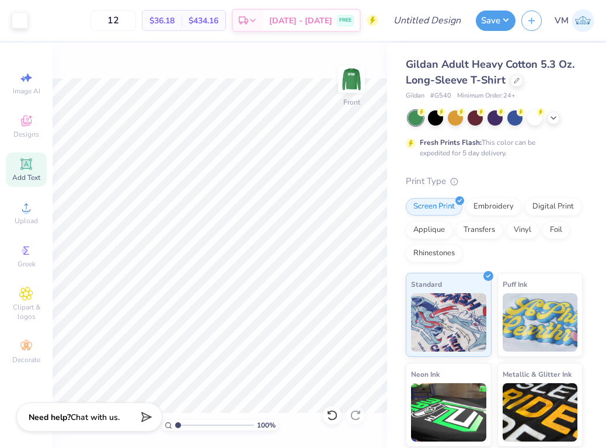
click at [20, 173] on span "Add Text" at bounding box center [26, 177] width 28 height 9
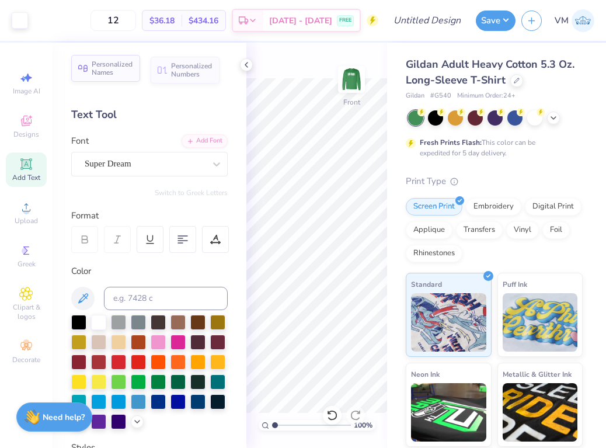
click at [117, 68] on span "Personalized Names" at bounding box center [112, 68] width 41 height 16
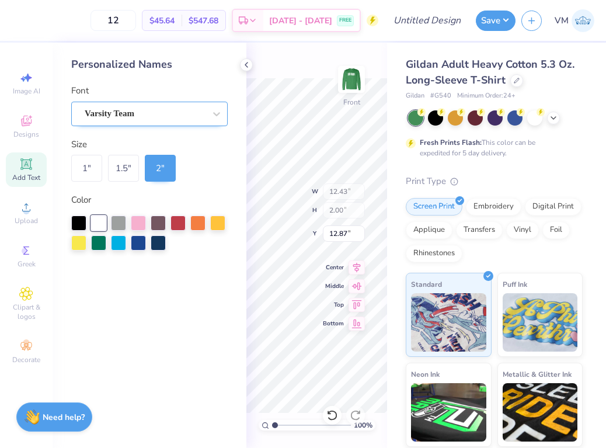
click at [125, 121] on div "Varsity Team" at bounding box center [144, 113] width 123 height 18
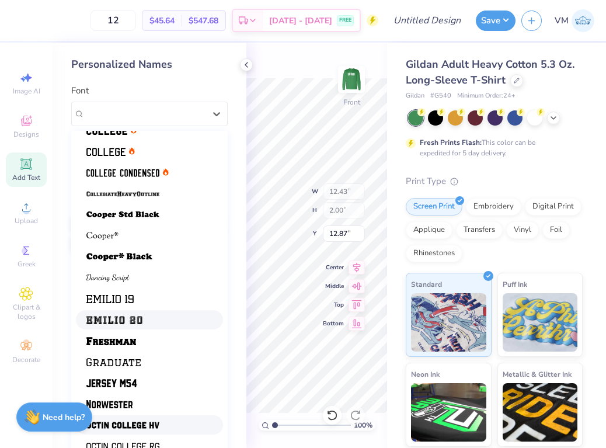
scroll to position [33, 0]
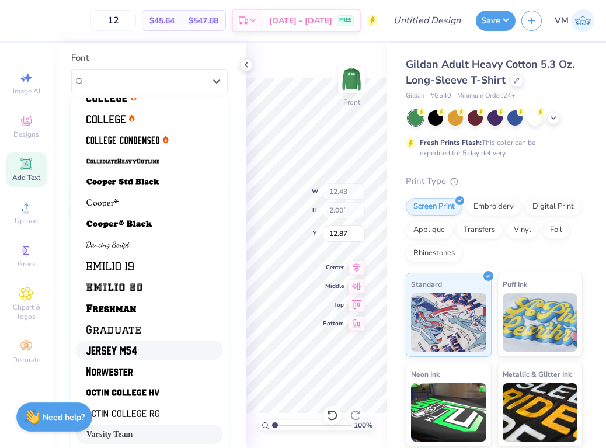
click at [137, 351] on div at bounding box center [149, 350] width 126 height 12
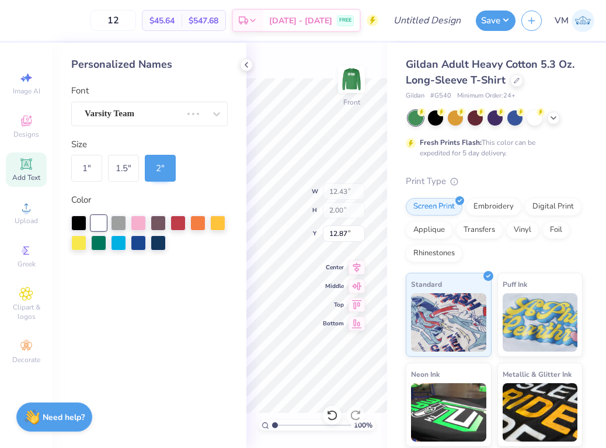
type input "9.01"
type input "3.64"
type input "11.14"
type input "8.00"
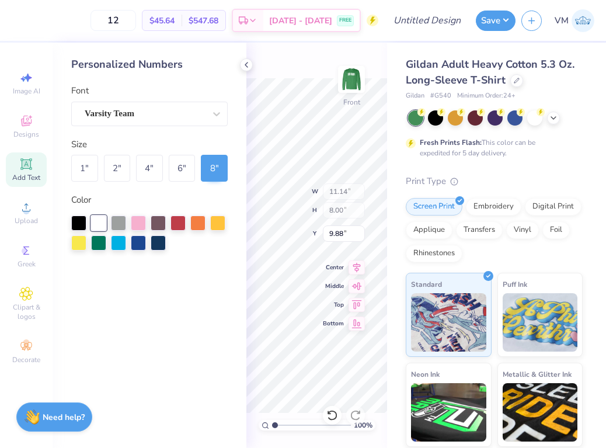
type input "6.48"
click at [247, 65] on icon at bounding box center [246, 64] width 9 height 9
click at [175, 172] on div "6 "" at bounding box center [182, 168] width 27 height 27
type input "8.35"
type input "6.00"
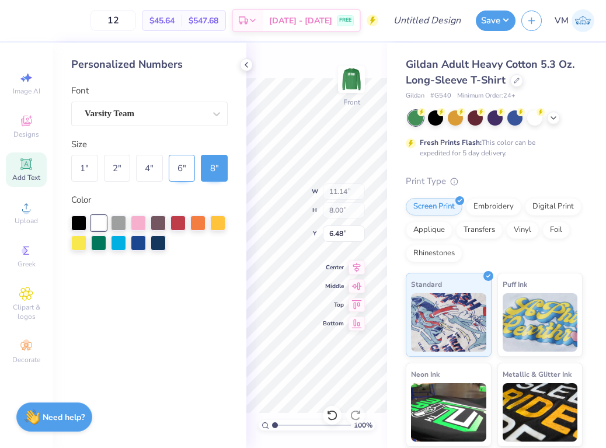
type input "7.48"
click at [214, 173] on div "8 "" at bounding box center [214, 168] width 27 height 27
type input "11.14"
type input "8.00"
type input "6.48"
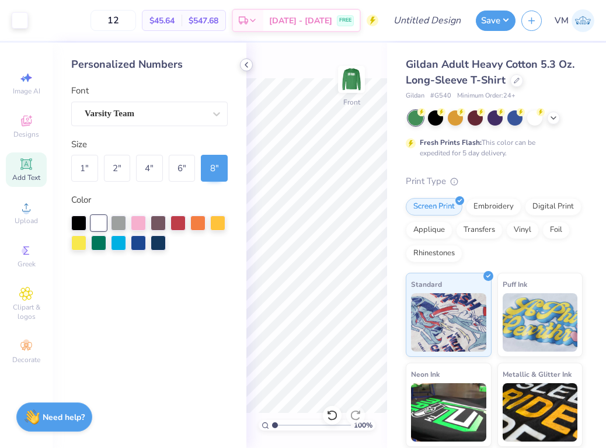
click at [247, 63] on icon at bounding box center [246, 64] width 9 height 9
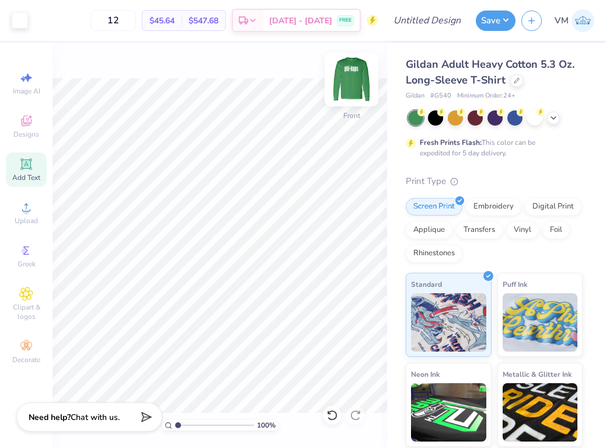
click at [357, 82] on img at bounding box center [351, 79] width 47 height 47
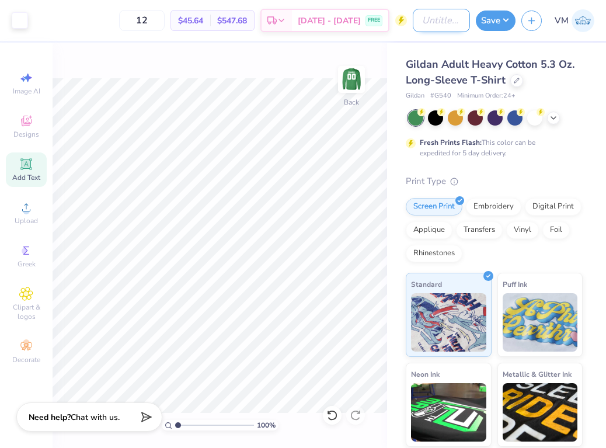
click at [425, 26] on input "Design Title" at bounding box center [441, 20] width 57 height 23
type input "PKT IM Crewneck Fall 2025"
click at [498, 18] on button "Save" at bounding box center [496, 19] width 40 height 20
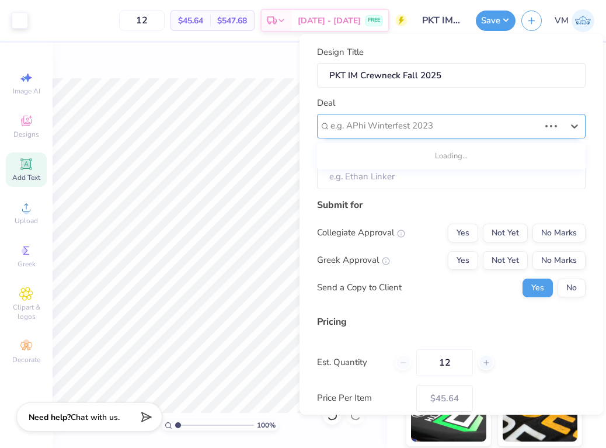
click at [398, 137] on div "e.g. APhi Winterfest 2023" at bounding box center [451, 126] width 268 height 25
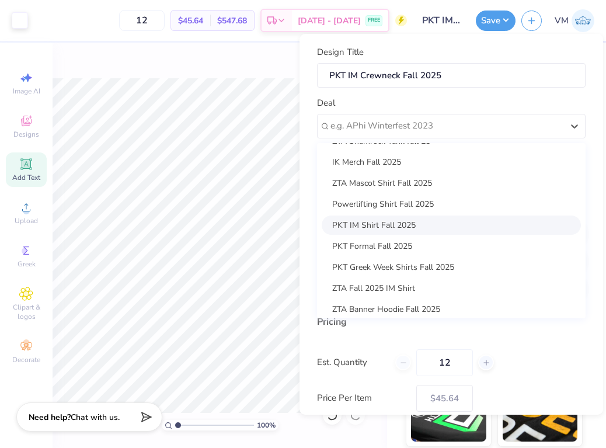
scroll to position [185, 0]
click at [360, 220] on div "PKT IM Shirt Fall 2025" at bounding box center [451, 224] width 259 height 19
type input "Ethan Toebben"
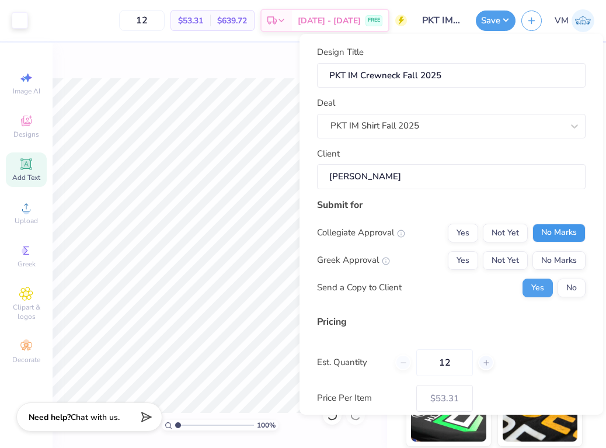
click at [543, 238] on button "No Marks" at bounding box center [558, 233] width 53 height 19
click at [467, 260] on button "Yes" at bounding box center [463, 260] width 30 height 19
type input "$53.31"
drag, startPoint x: 455, startPoint y: 361, endPoint x: 418, endPoint y: 361, distance: 36.2
click at [418, 361] on input "12" at bounding box center [444, 362] width 57 height 27
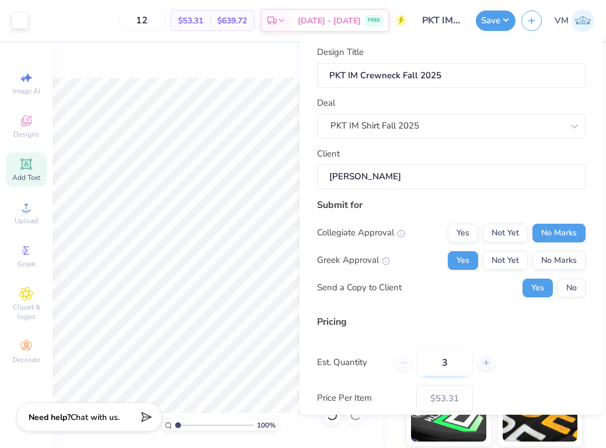
type input "36"
type input "34"
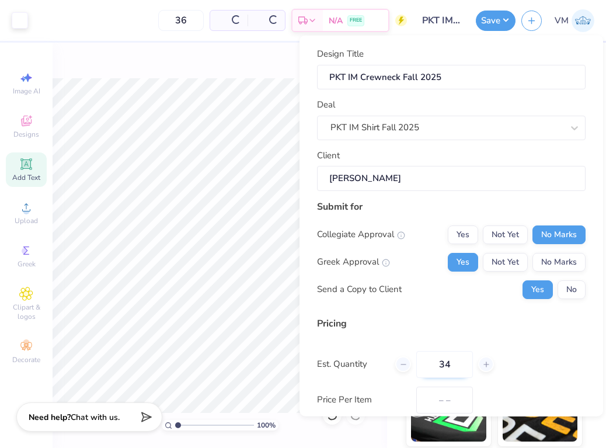
scroll to position [64, 0]
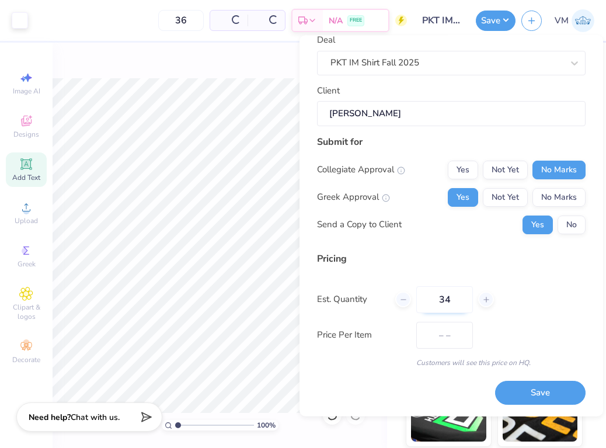
type input "$41.55"
type input "34"
type input "$42.06"
click at [570, 322] on div "Price Per Item $42.06" at bounding box center [451, 335] width 268 height 27
click at [464, 299] on input "34" at bounding box center [444, 299] width 57 height 27
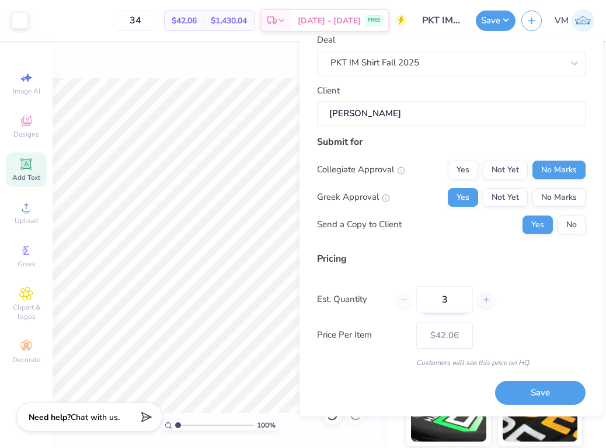
type input "36"
type input "$41.55"
type input "36"
click at [505, 344] on div "Price Per Item $41.55" at bounding box center [451, 335] width 268 height 27
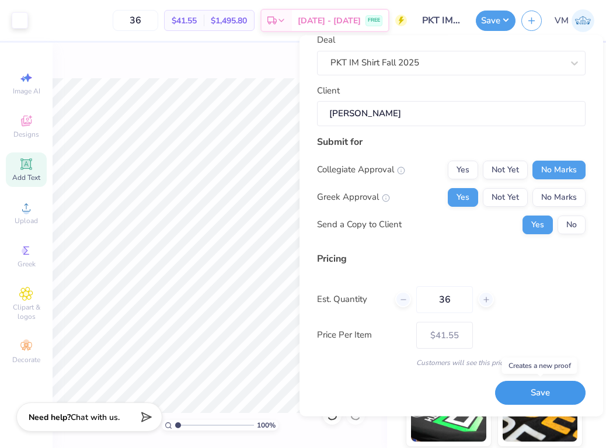
click at [555, 395] on button "Save" at bounding box center [540, 393] width 90 height 24
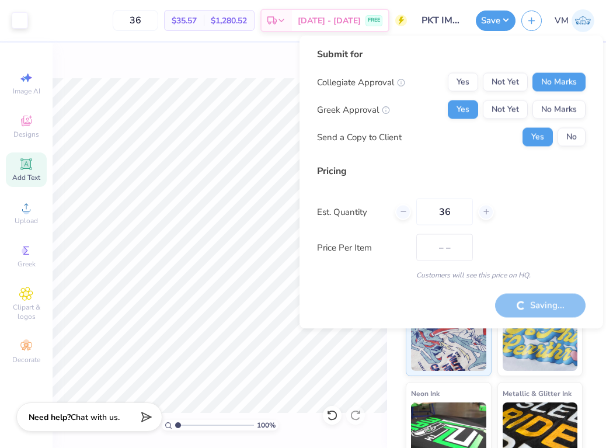
type input "$41.55"
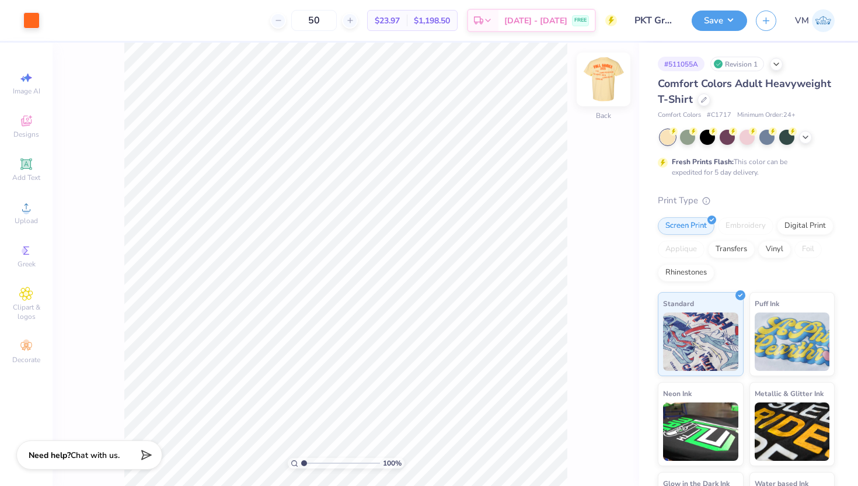
click at [598, 86] on img at bounding box center [603, 79] width 47 height 47
click at [808, 138] on icon at bounding box center [805, 135] width 9 height 9
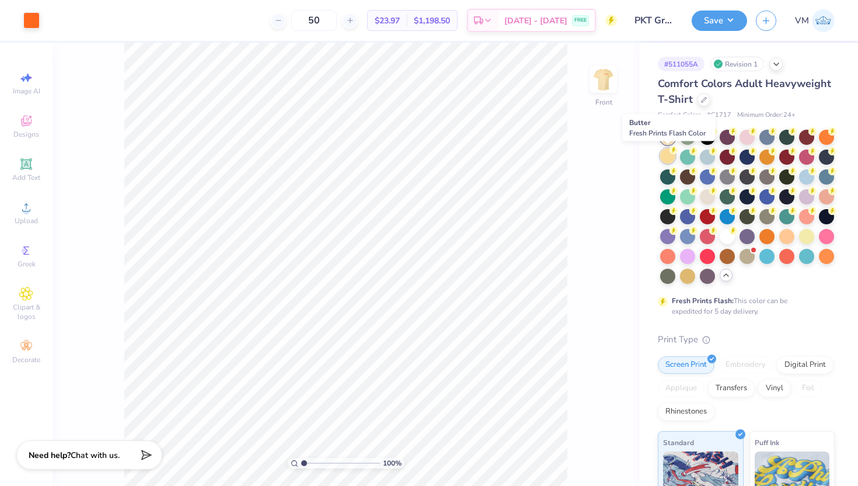
click at [664, 159] on div at bounding box center [667, 155] width 15 height 15
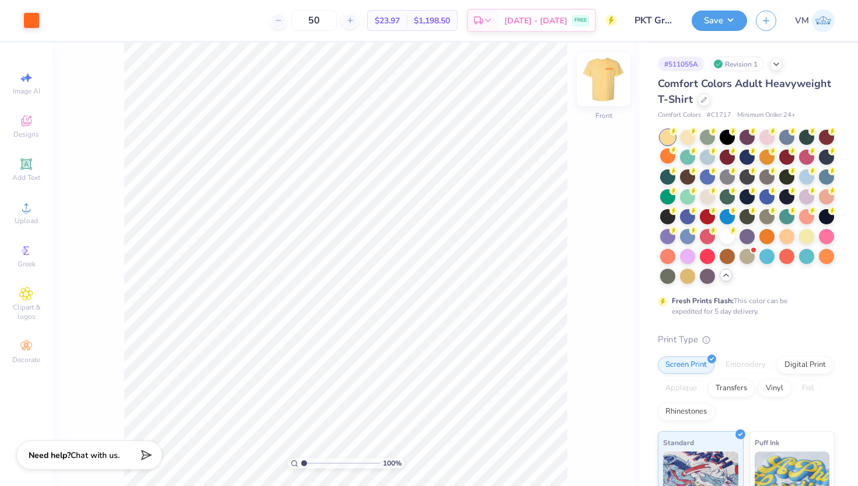
click at [610, 74] on img at bounding box center [603, 79] width 47 height 47
click at [610, 74] on img at bounding box center [603, 79] width 23 height 23
click at [605, 76] on img at bounding box center [603, 79] width 47 height 47
click at [605, 76] on img at bounding box center [603, 79] width 23 height 23
click at [555, 19] on span "[DATE] - [DATE]" at bounding box center [535, 22] width 63 height 12
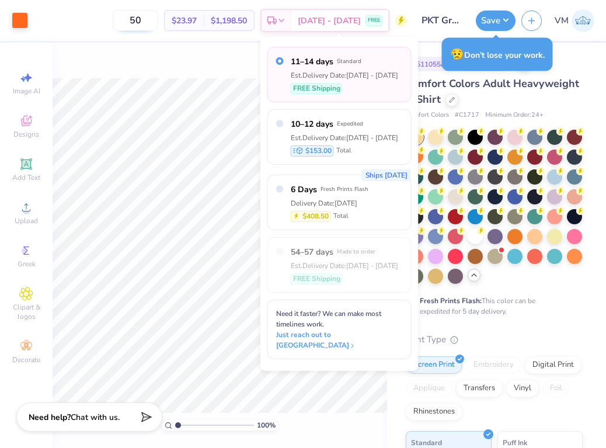
click at [158, 29] on input "50" at bounding box center [136, 20] width 46 height 21
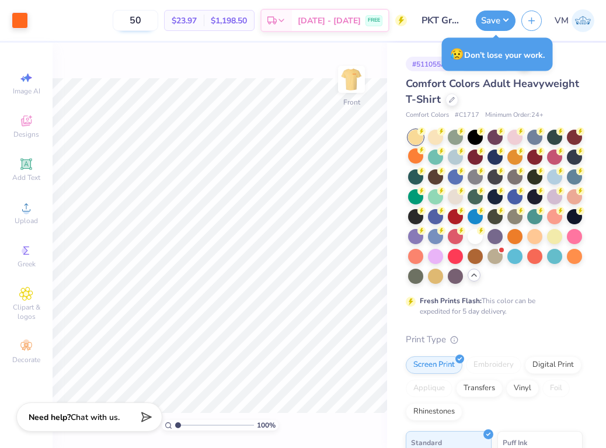
type input "5"
click at [347, 18] on span "[DATE] - [DATE]" at bounding box center [329, 22] width 63 height 12
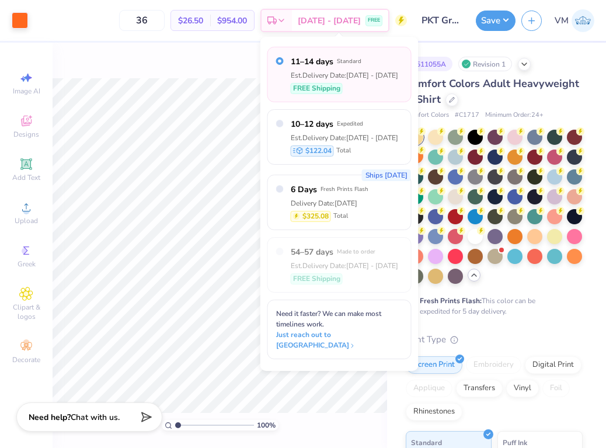
click at [190, 19] on div "36 $26.50 Per Item $954.00 Total Est. Delivery [DATE] - [DATE] FREE" at bounding box center [220, 20] width 373 height 41
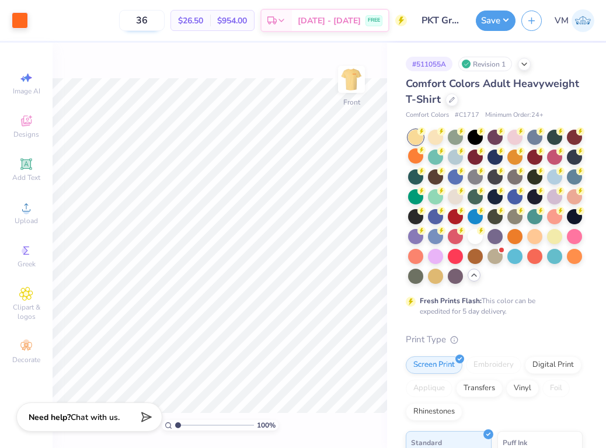
type input "3"
type input "50"
click at [369, 20] on span "FREE" at bounding box center [374, 22] width 12 height 8
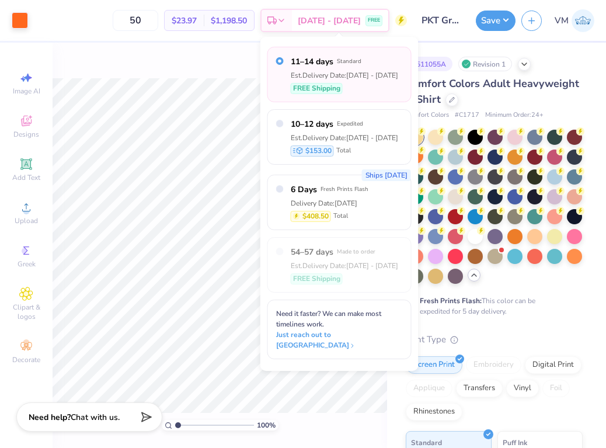
click at [138, 69] on div "100 % Front" at bounding box center [220, 245] width 334 height 405
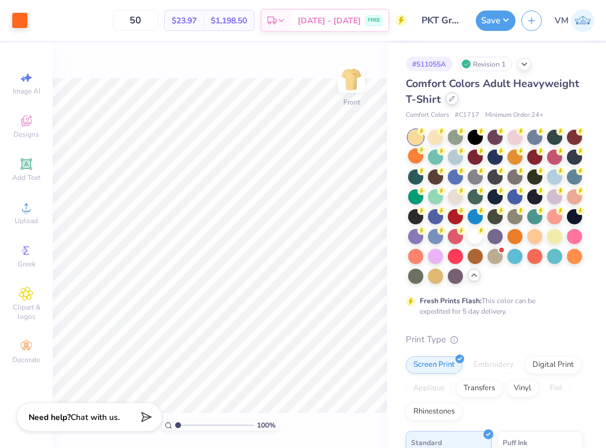
click at [451, 97] on icon at bounding box center [451, 98] width 5 height 5
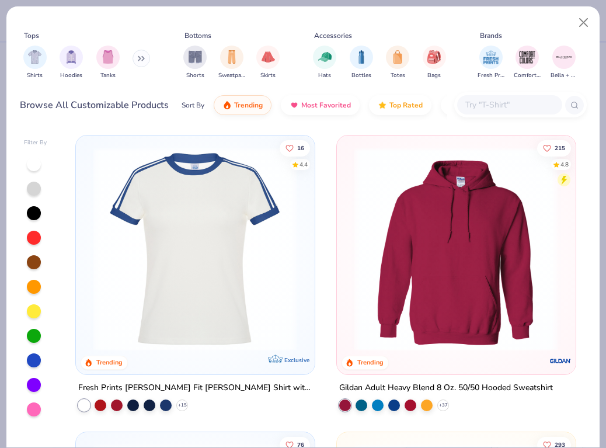
click at [488, 107] on input "text" at bounding box center [509, 104] width 90 height 13
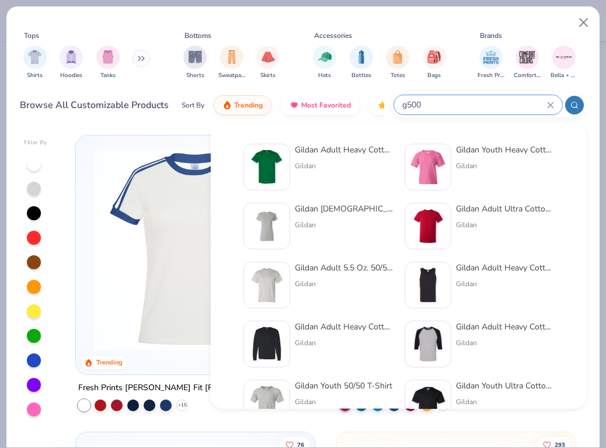
type input "g500"
click at [322, 163] on div "Gildan" at bounding box center [344, 166] width 98 height 11
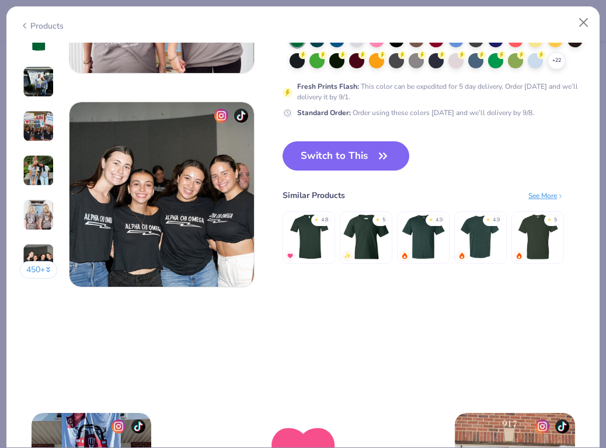
scroll to position [1214, 0]
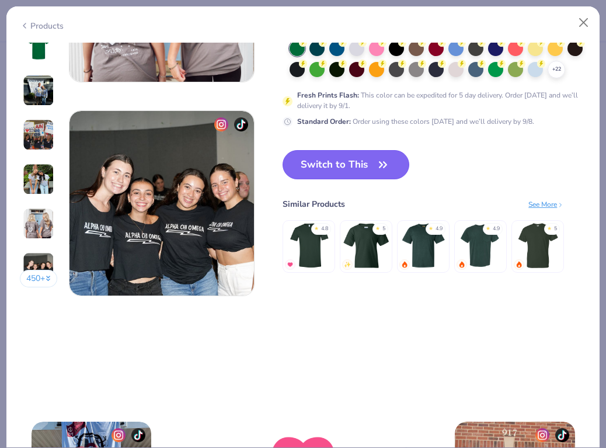
click at [342, 163] on button "Switch to This" at bounding box center [345, 164] width 127 height 29
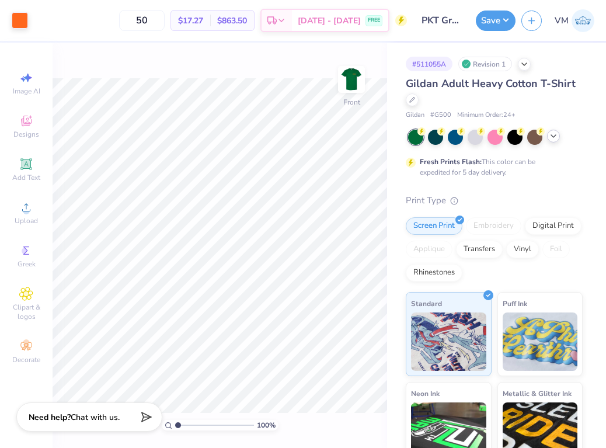
click at [553, 137] on polyline at bounding box center [553, 136] width 5 height 2
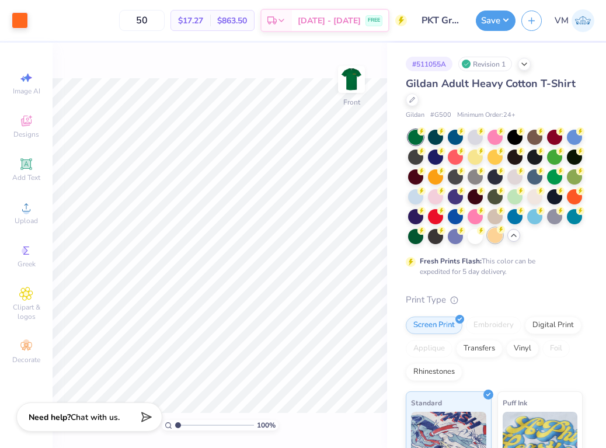
click at [496, 240] on div at bounding box center [494, 235] width 15 height 15
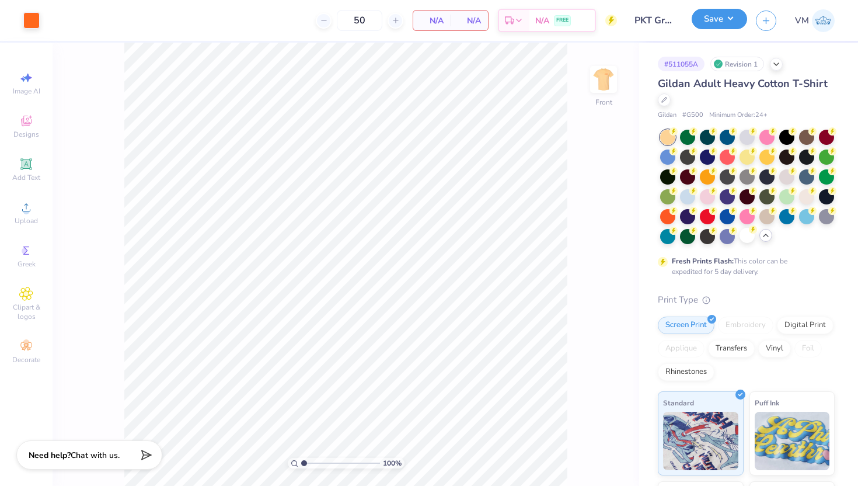
click at [710, 26] on button "Save" at bounding box center [719, 19] width 55 height 20
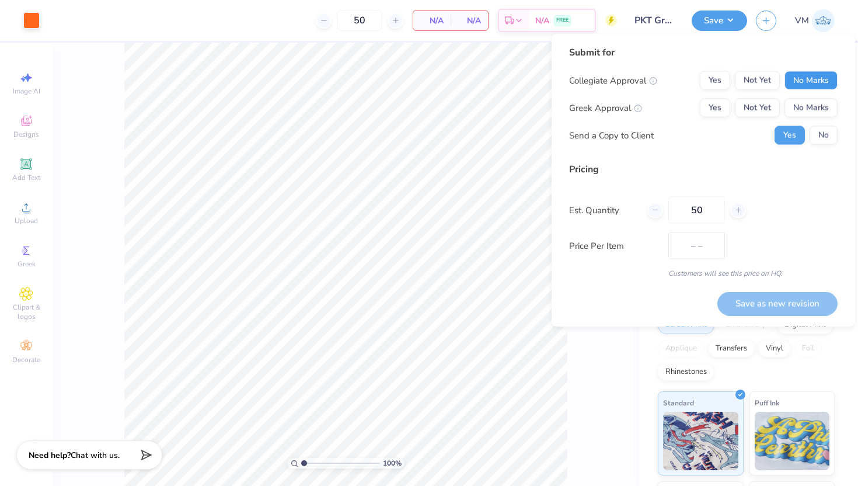
click at [818, 85] on button "No Marks" at bounding box center [810, 80] width 53 height 19
click at [719, 105] on button "Yes" at bounding box center [715, 108] width 30 height 19
click at [766, 308] on button "Save as new revision" at bounding box center [777, 303] width 120 height 24
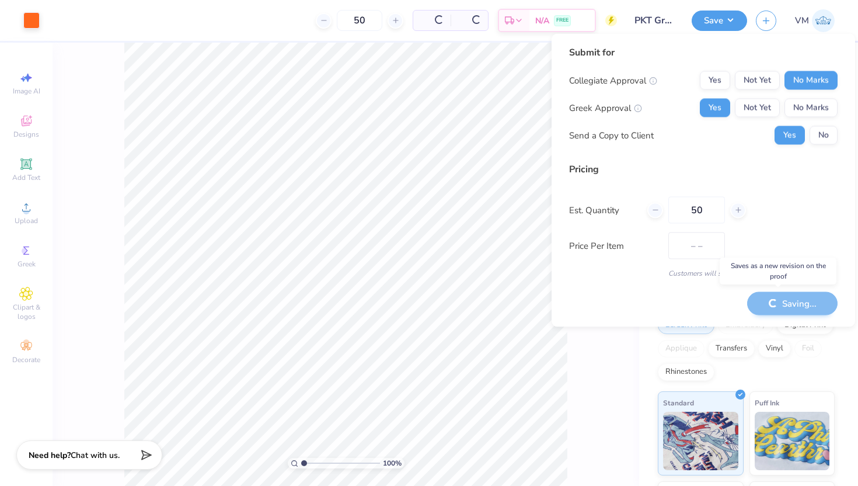
type input "$NaN"
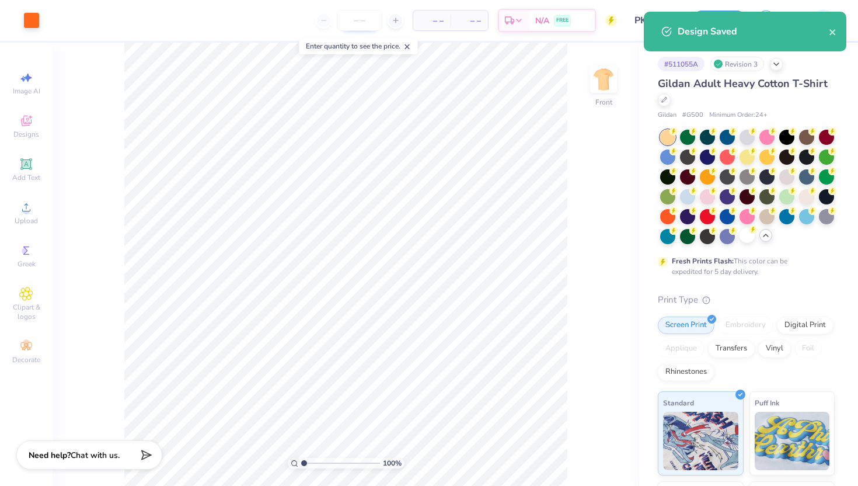
click at [369, 23] on input "number" at bounding box center [360, 20] width 46 height 21
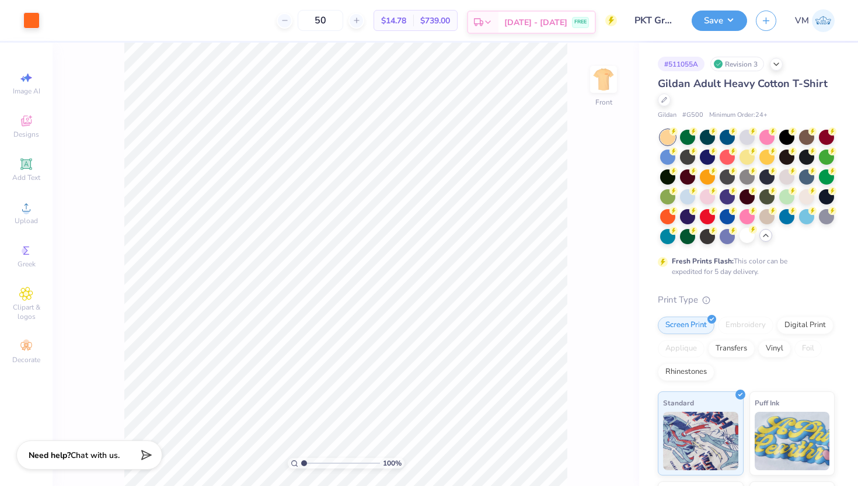
type input "50"
click at [528, 29] on div "Sep 5 - 8 FREE" at bounding box center [546, 22] width 96 height 21
type input "3.49"
click at [710, 19] on button "Save" at bounding box center [719, 19] width 55 height 20
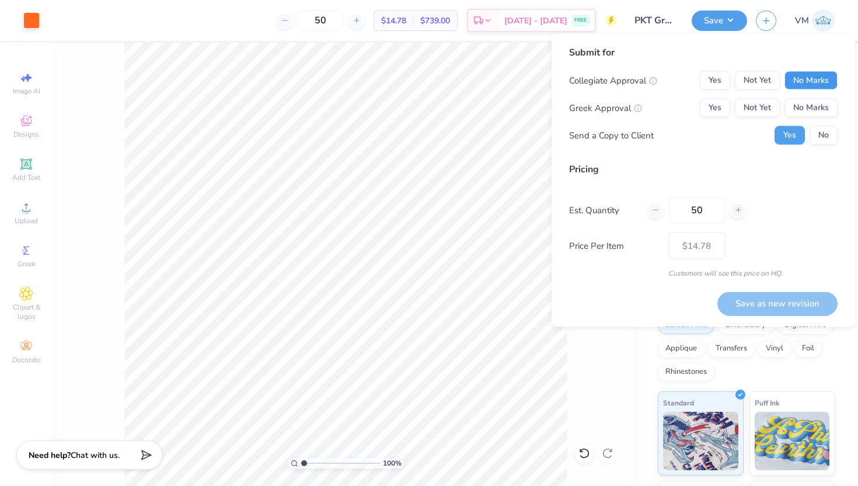
click at [815, 79] on button "No Marks" at bounding box center [810, 80] width 53 height 19
click at [710, 104] on button "Yes" at bounding box center [715, 108] width 30 height 19
click at [757, 304] on button "Save as new revision" at bounding box center [777, 303] width 120 height 24
type input "$14.78"
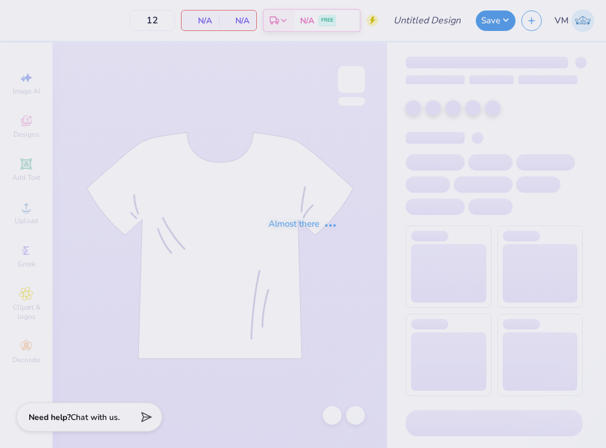
type input "PKT Greek Games Fall 2025"
type input "50"
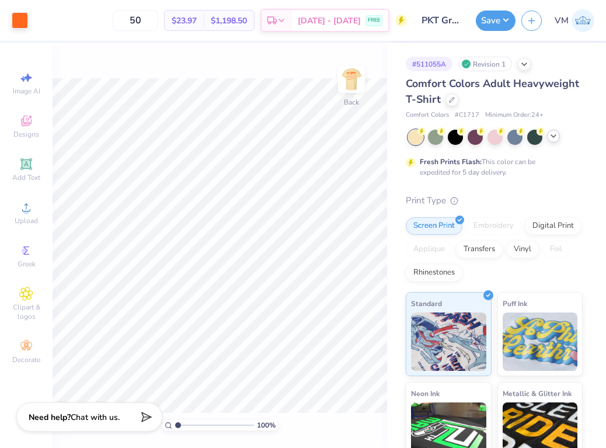
click at [554, 137] on icon at bounding box center [553, 135] width 9 height 9
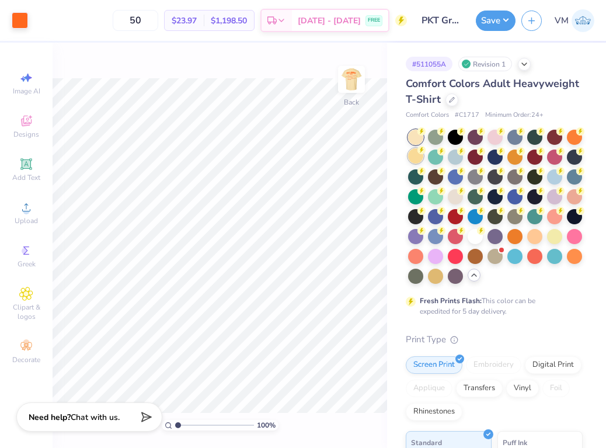
click at [413, 158] on div at bounding box center [415, 155] width 15 height 15
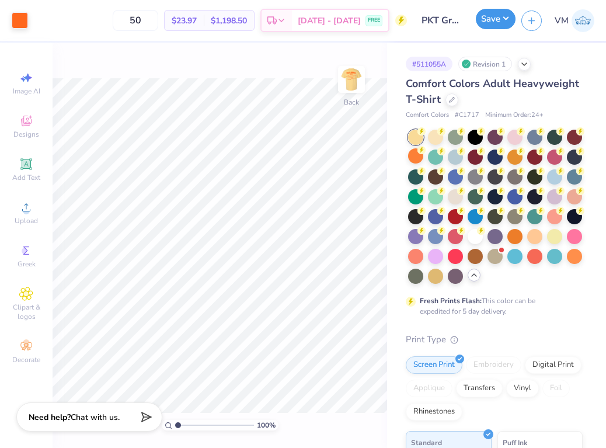
click at [492, 13] on button "Save" at bounding box center [496, 19] width 40 height 20
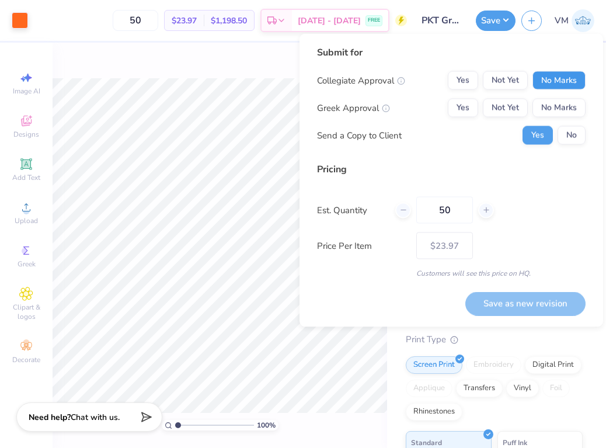
click at [556, 82] on button "No Marks" at bounding box center [558, 80] width 53 height 19
click at [465, 108] on button "Yes" at bounding box center [463, 108] width 30 height 19
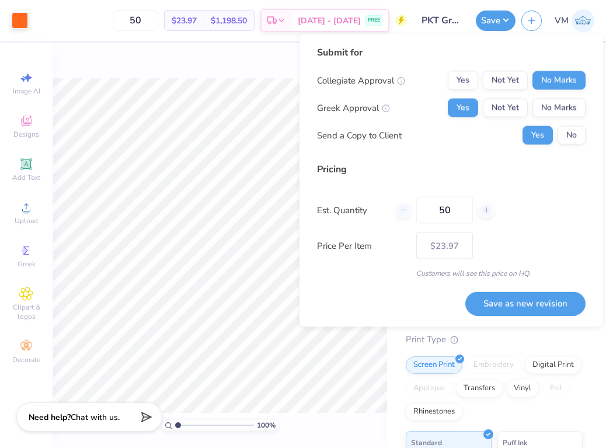
click at [518, 320] on div "Submit for Collegiate Approval Yes Not Yet No Marks Greek Approval Yes Not Yet …" at bounding box center [451, 180] width 304 height 293
click at [512, 303] on button "Save as new revision" at bounding box center [525, 303] width 120 height 24
type input "$23.97"
